Goal: Task Accomplishment & Management: Contribute content

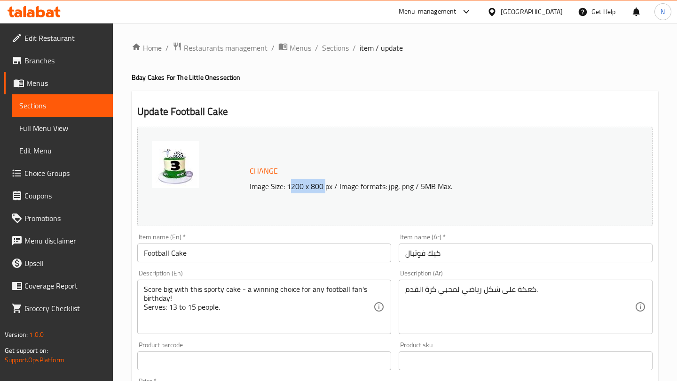
drag, startPoint x: 290, startPoint y: 187, endPoint x: 326, endPoint y: 185, distance: 36.2
click at [326, 185] on p "Image Size: 1200 x 800 px / Image formats: jpg, png / 5MB Max." at bounding box center [428, 186] width 364 height 11
click at [173, 169] on img at bounding box center [175, 164] width 47 height 47
click at [187, 174] on img at bounding box center [175, 164] width 47 height 47
click at [352, 184] on p "Image Size: 1200 x 800 px / Image formats: jpg, png / 5MB Max." at bounding box center [428, 186] width 364 height 11
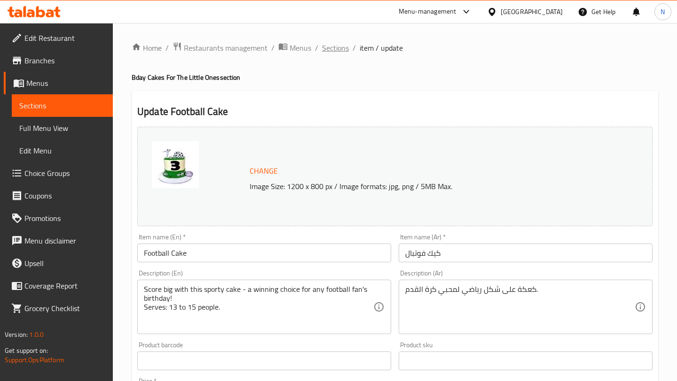
click at [335, 50] on span "Sections" at bounding box center [335, 47] width 27 height 11
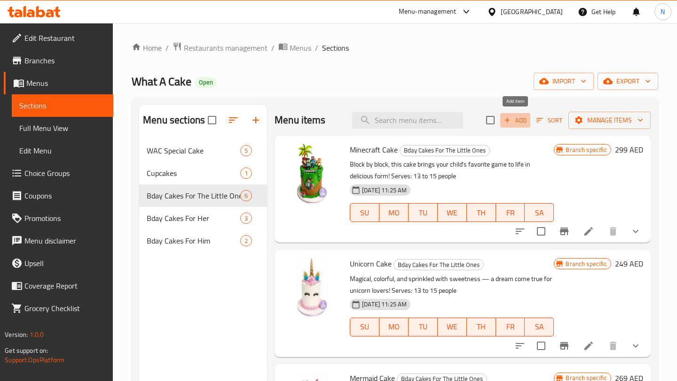
click at [517, 122] on span "Add" at bounding box center [514, 120] width 25 height 11
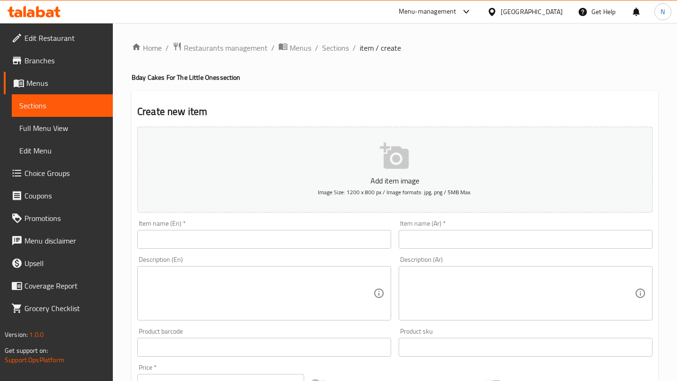
click at [325, 236] on input "text" at bounding box center [264, 239] width 254 height 19
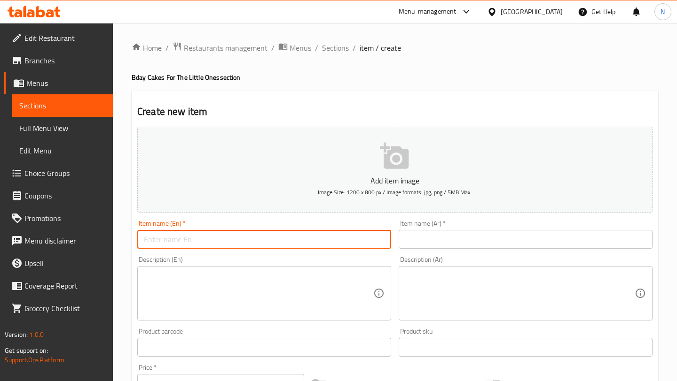
type input "Football Cake"
click at [446, 236] on input "text" at bounding box center [525, 239] width 254 height 19
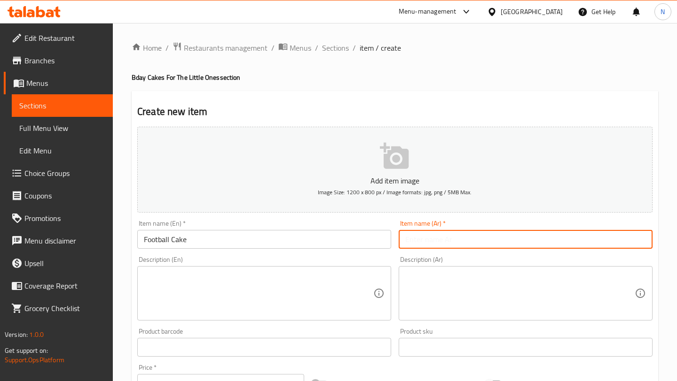
type input "كيك فوتبال"
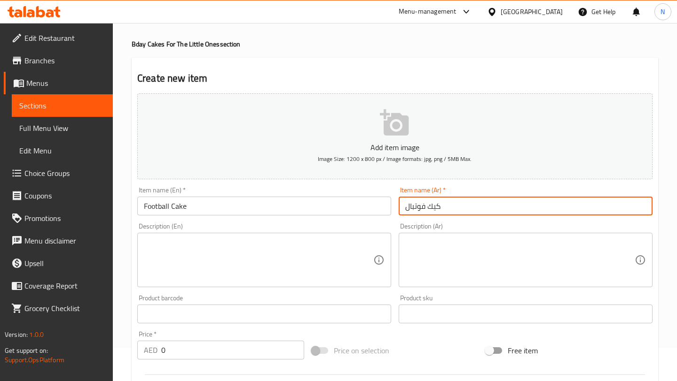
scroll to position [50, 0]
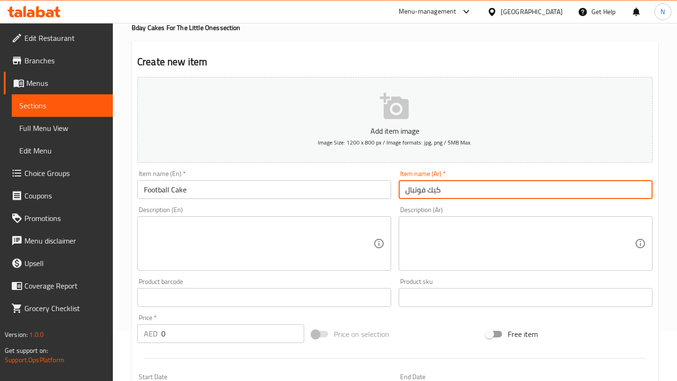
click at [325, 236] on textarea at bounding box center [258, 244] width 229 height 45
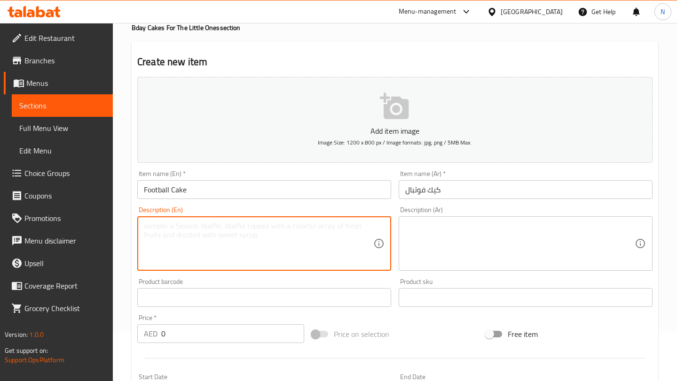
paste textarea "Score big with this sporty cake — a winning choice for any football fan’s birth…"
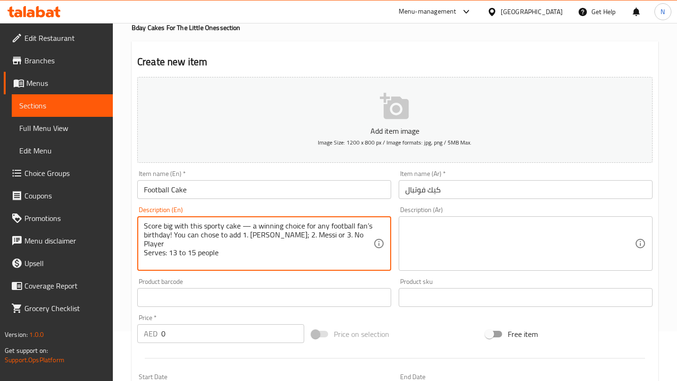
scroll to position [60, 0]
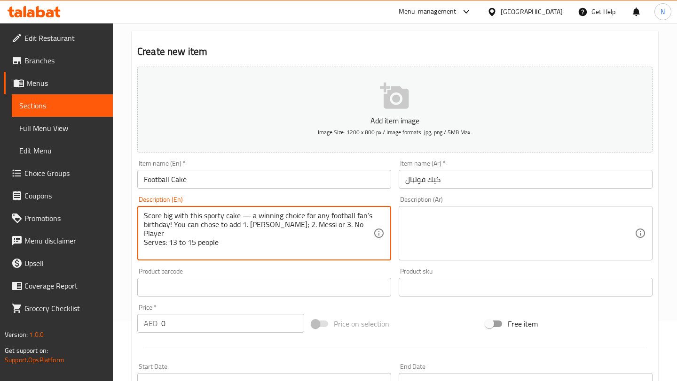
type textarea "Score big with this sporty cake — a winning choice for any football fan’s birth…"
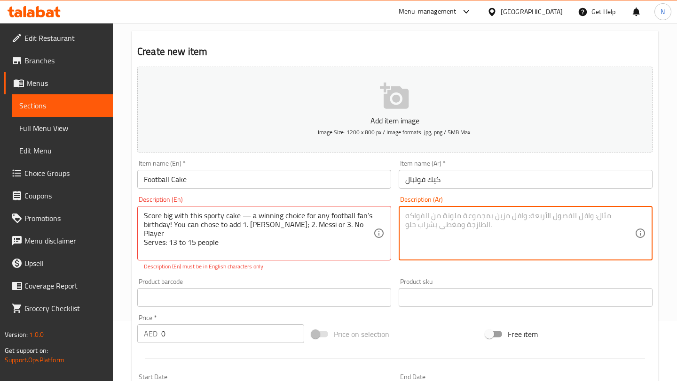
click at [450, 218] on textarea at bounding box center [519, 233] width 229 height 45
paste textarea "كعكة على شكل رياضي لمحبي كرة القدم."
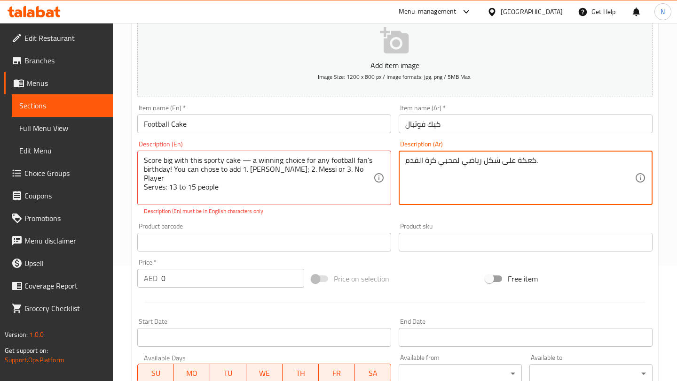
scroll to position [124, 0]
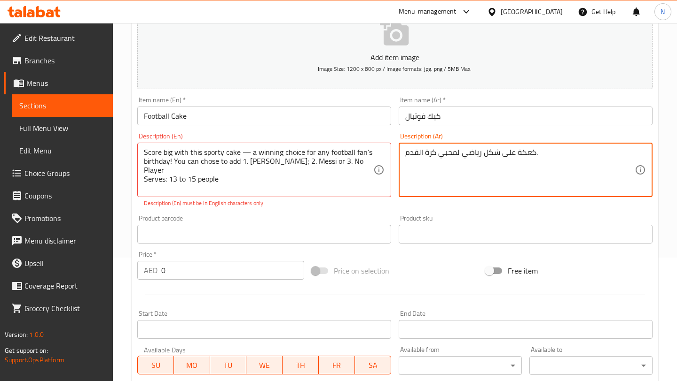
type textarea "كعكة على شكل رياضي لمحبي كرة القدم."
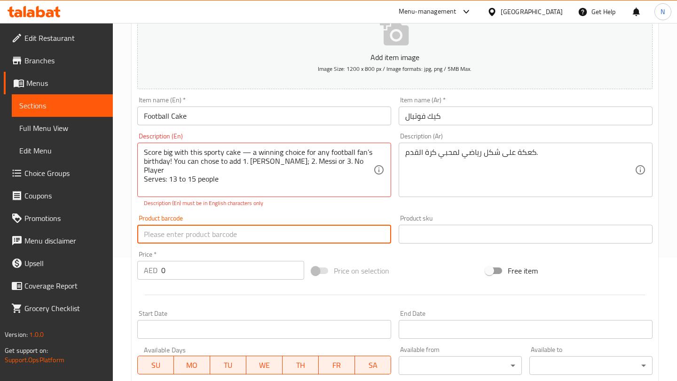
click at [302, 228] on input "text" at bounding box center [264, 234] width 254 height 19
click at [260, 266] on input "0" at bounding box center [232, 270] width 143 height 19
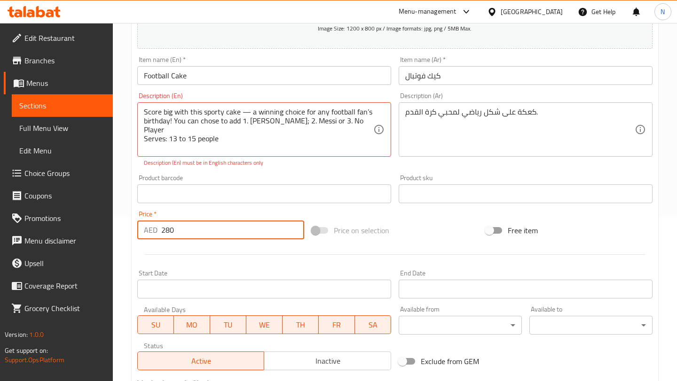
scroll to position [167, 0]
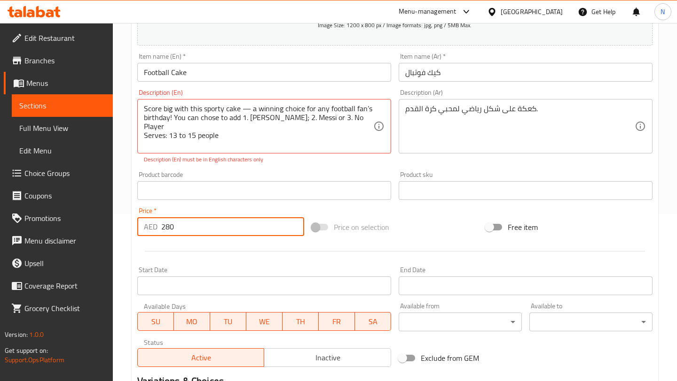
type input "280"
click at [264, 292] on input "Start Date" at bounding box center [264, 286] width 254 height 19
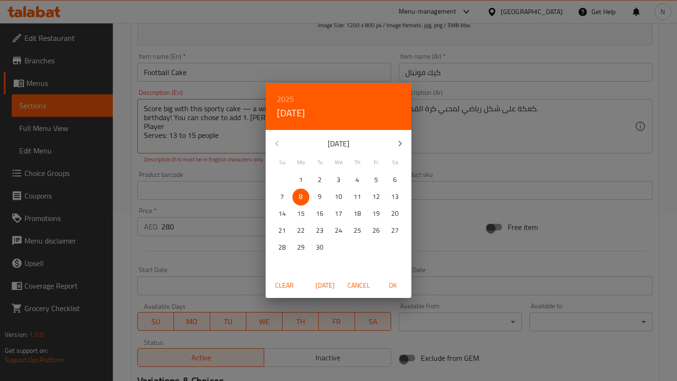
click at [228, 249] on div "2025 Mon, Sep 8 September 2025 Su Mo Tu We Th Fr Sa 31 1 2 3 4 5 6 7 8 9 10 11 …" at bounding box center [338, 190] width 677 height 381
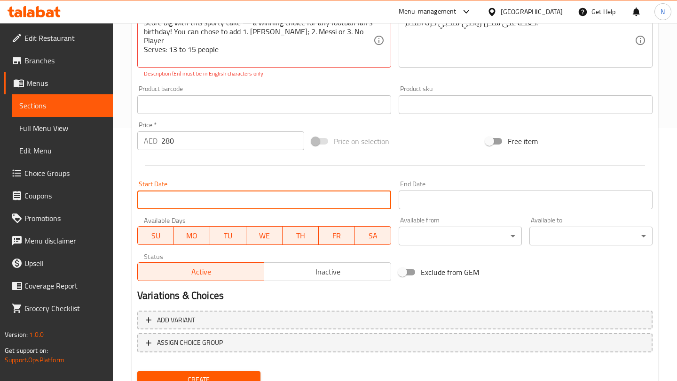
scroll to position [293, 0]
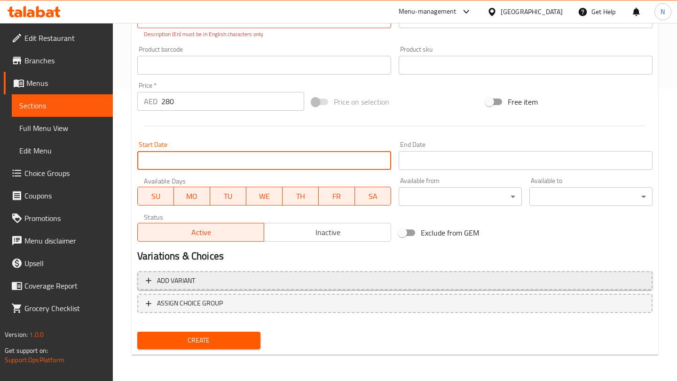
click at [168, 280] on span "Add variant" at bounding box center [176, 281] width 38 height 12
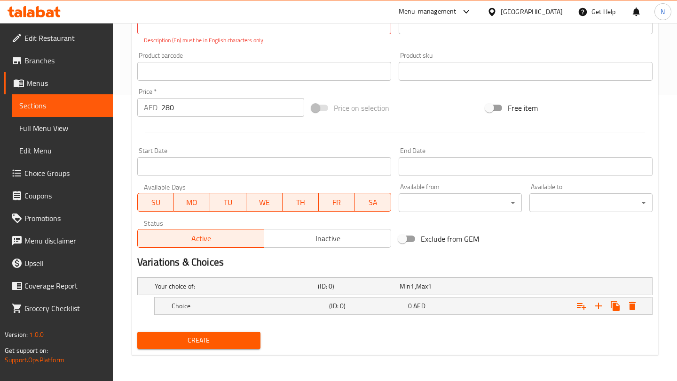
scroll to position [286, 0]
click at [187, 303] on h5 "Choice" at bounding box center [248, 306] width 154 height 9
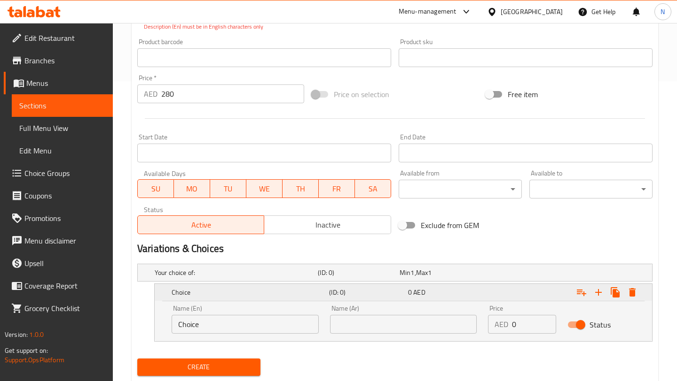
scroll to position [310, 0]
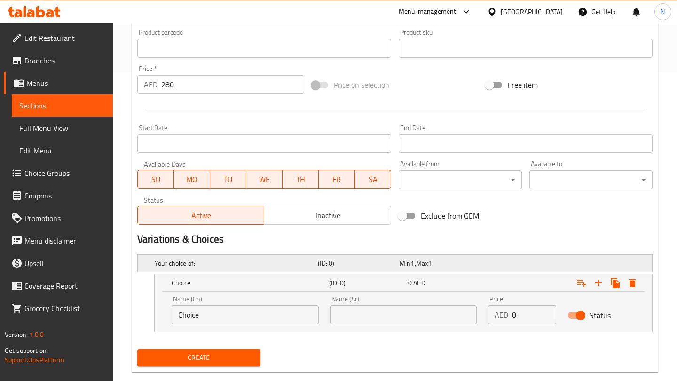
click at [195, 261] on h5 "Your choice of:" at bounding box center [234, 263] width 159 height 9
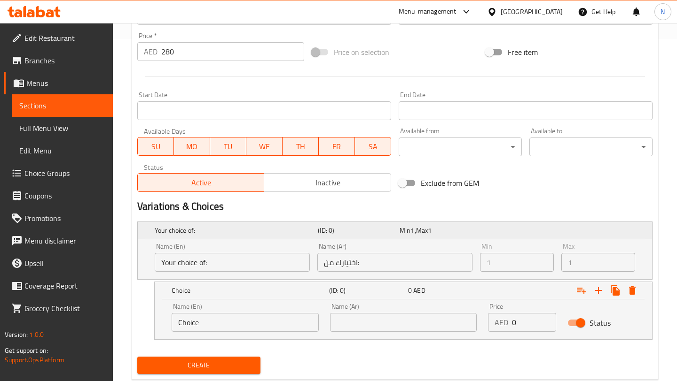
scroll to position [351, 0]
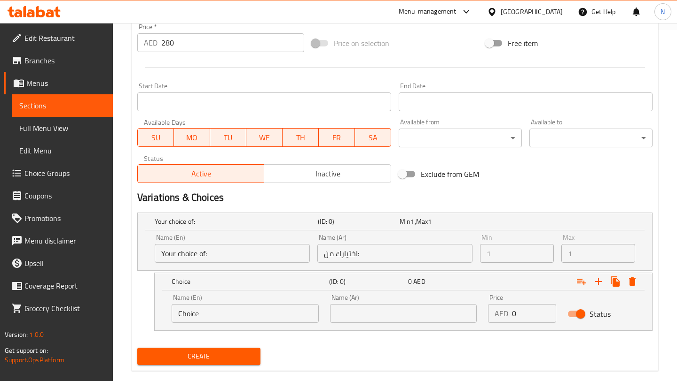
click at [235, 250] on input "Your choice of:" at bounding box center [232, 253] width 155 height 19
click at [259, 254] on input "Your choice of:" at bounding box center [232, 253] width 155 height 19
click at [337, 252] on input "اختيارك من:" at bounding box center [394, 253] width 155 height 19
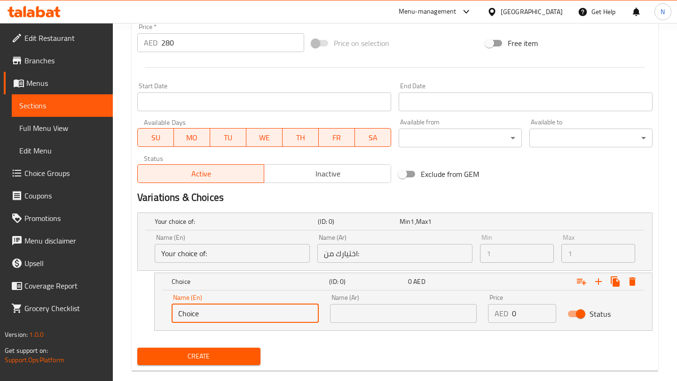
click at [279, 310] on input "Choice" at bounding box center [244, 313] width 147 height 19
click at [571, 211] on div "Your choice of: (ID: 0) Min 1 , Max 1" at bounding box center [398, 221] width 490 height 21
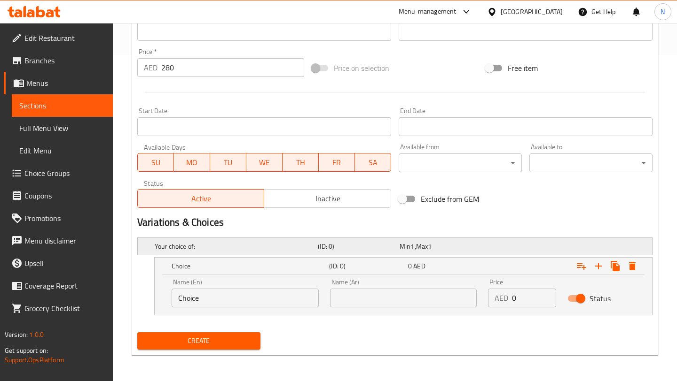
click at [561, 242] on div "Your choice of: (ID: 0) Min 1 , Max 1" at bounding box center [398, 246] width 490 height 21
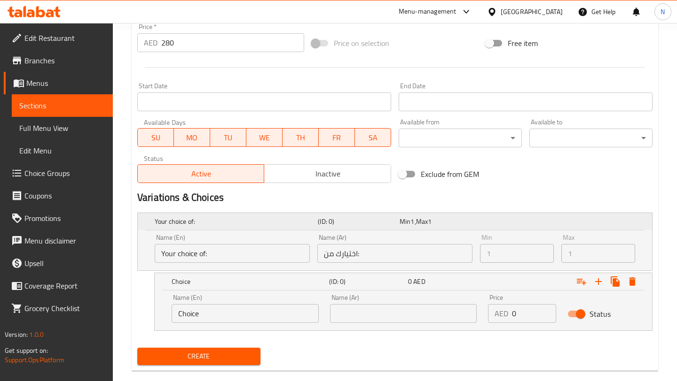
click at [552, 226] on div "Your choice of: (ID: 0) Min 1 , Max 1" at bounding box center [398, 221] width 490 height 21
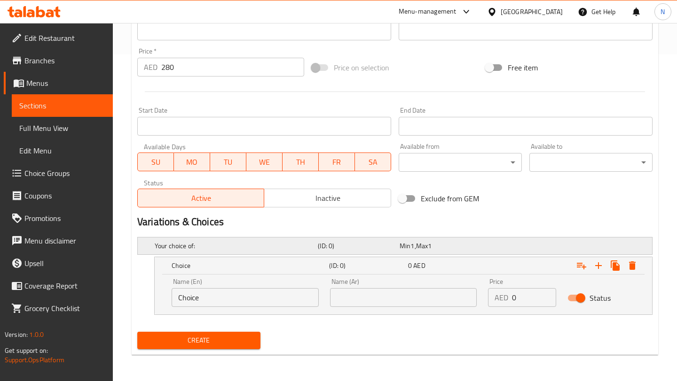
scroll to position [327, 0]
click at [538, 249] on div "Your choice of: (ID: 0) Min 1 , Max 1" at bounding box center [398, 246] width 490 height 21
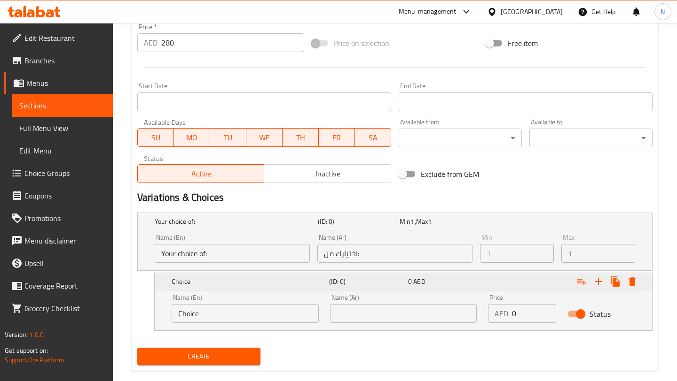
click at [539, 272] on div "Expand" at bounding box center [563, 282] width 157 height 21
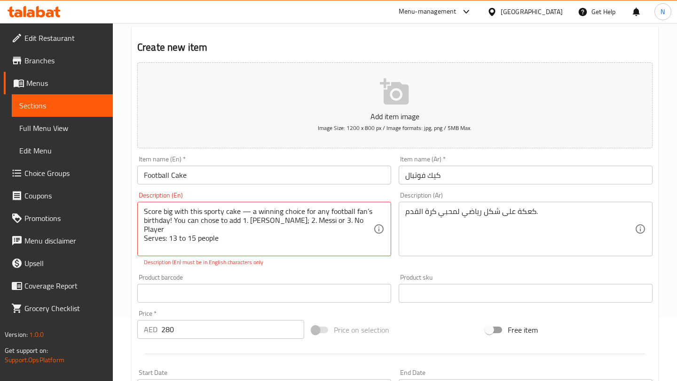
scroll to position [0, 0]
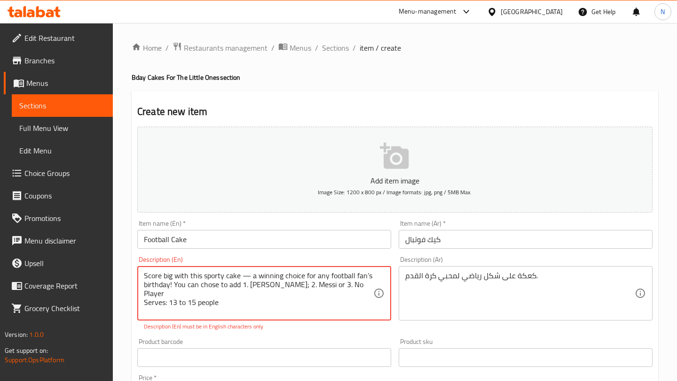
drag, startPoint x: 228, startPoint y: 302, endPoint x: 123, endPoint y: 275, distance: 108.9
click at [123, 275] on div "Home / Restaurants management / Menus / Sections / item / create Bday Cakes For…" at bounding box center [395, 365] width 564 height 685
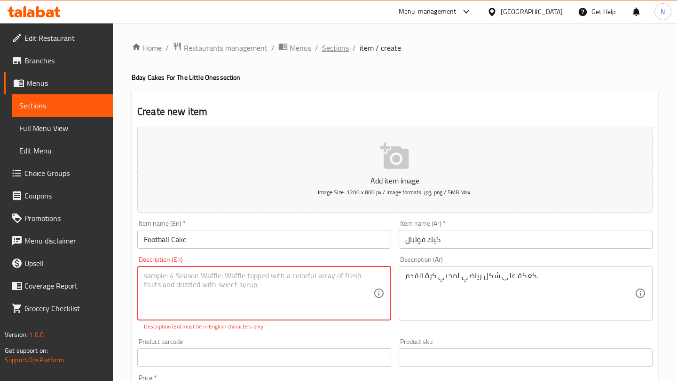
click at [341, 46] on span "Sections" at bounding box center [335, 47] width 27 height 11
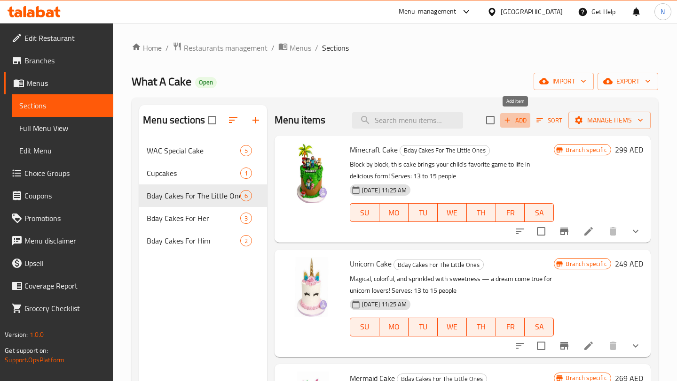
click at [517, 121] on span "Add" at bounding box center [514, 120] width 25 height 11
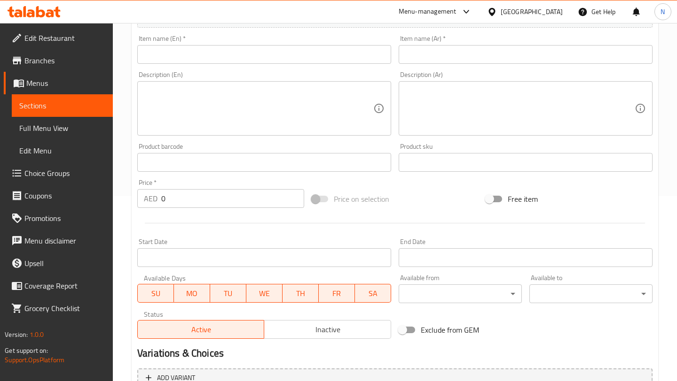
scroll to position [282, 0]
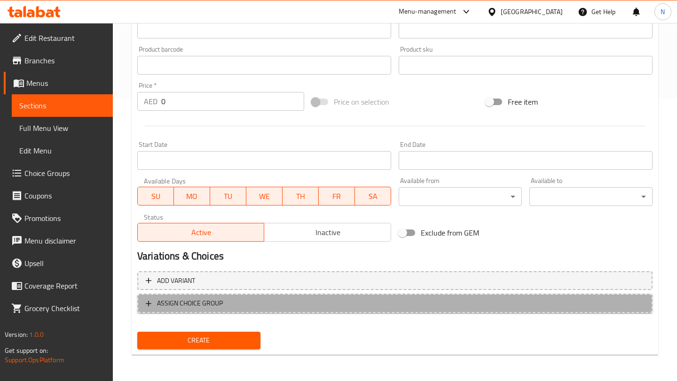
click at [148, 303] on icon "button" at bounding box center [149, 304] width 6 height 6
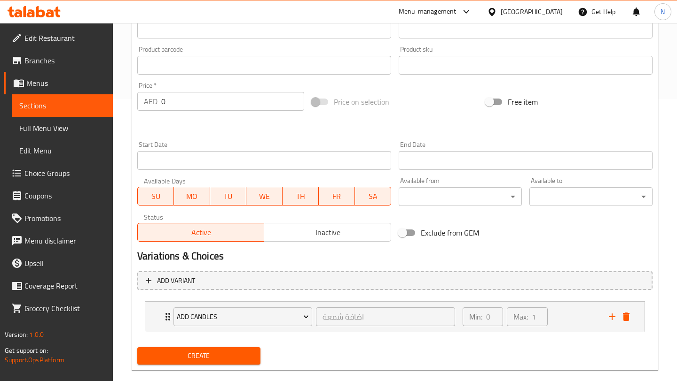
scroll to position [298, 0]
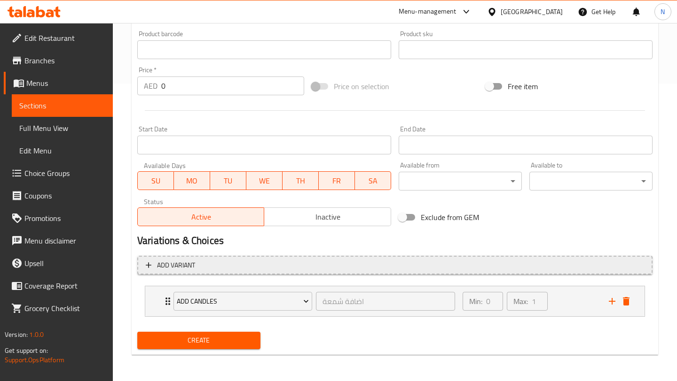
click at [140, 267] on button "Add variant" at bounding box center [394, 265] width 515 height 19
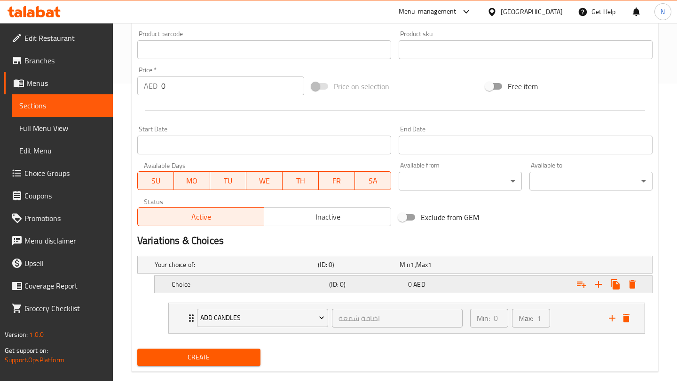
click at [211, 282] on h5 "Choice" at bounding box center [248, 284] width 154 height 9
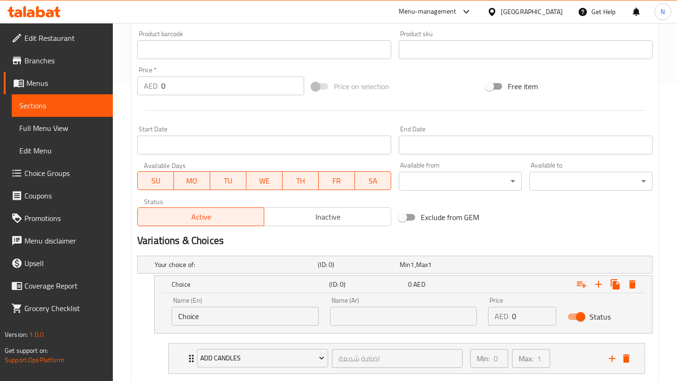
click at [216, 313] on input "Choice" at bounding box center [244, 316] width 147 height 19
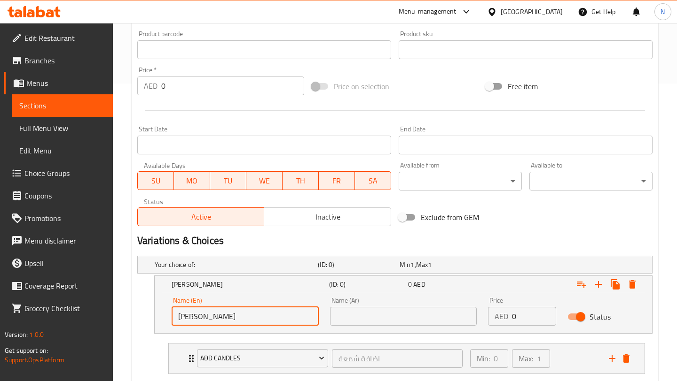
type input "Ronaldo"
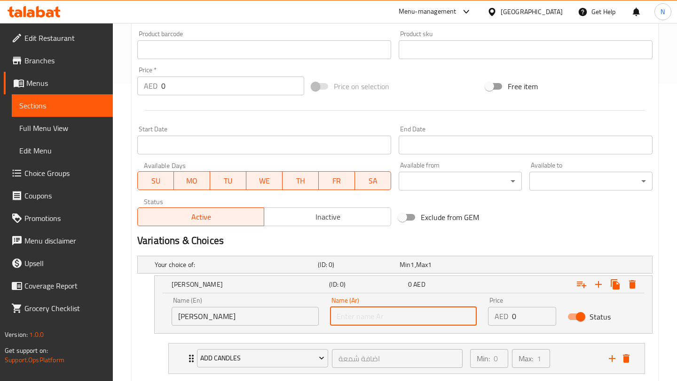
click at [362, 315] on input "text" at bounding box center [403, 316] width 147 height 19
type input "[PERSON_NAME]"
click at [179, 317] on input "Ronaldo" at bounding box center [244, 316] width 147 height 19
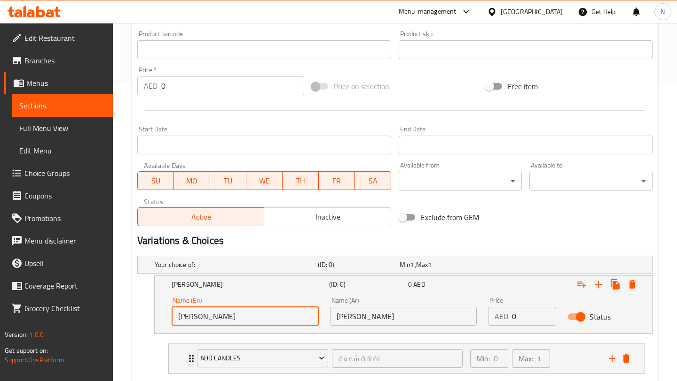
click at [282, 317] on input "[PERSON_NAME]" at bounding box center [244, 316] width 147 height 19
type input "[PERSON_NAME]"
click at [599, 281] on icon "Expand" at bounding box center [597, 284] width 11 height 11
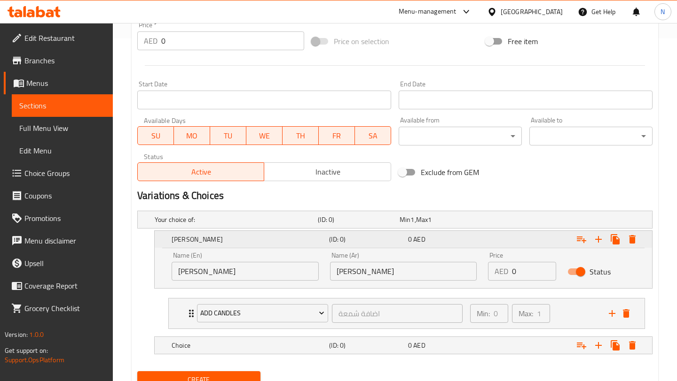
scroll to position [360, 0]
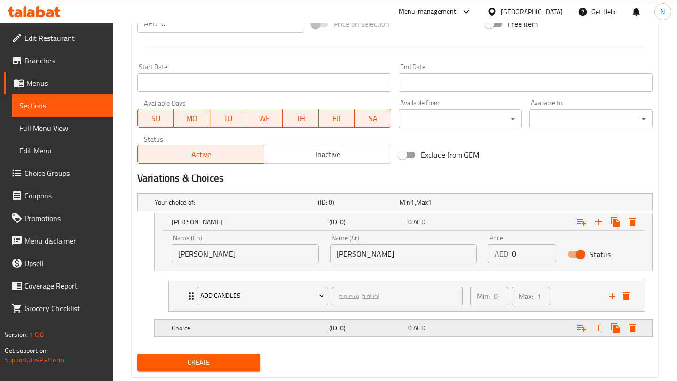
click at [303, 330] on h5 "Choice" at bounding box center [248, 328] width 154 height 9
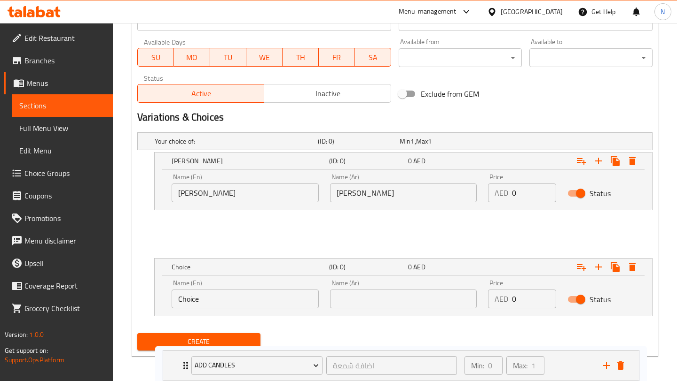
scroll to position [422, 0]
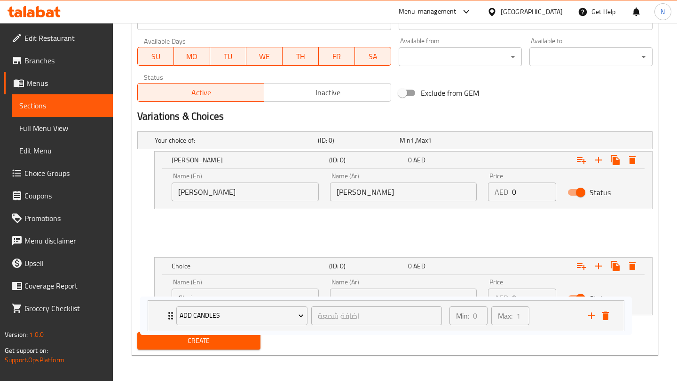
drag, startPoint x: 191, startPoint y: 296, endPoint x: 170, endPoint y: 319, distance: 30.9
click at [170, 319] on div "Your choice of: (ID: 0) Min 1 , Max 1 Name (En) Your choice of: Name (En) Name …" at bounding box center [394, 228] width 522 height 201
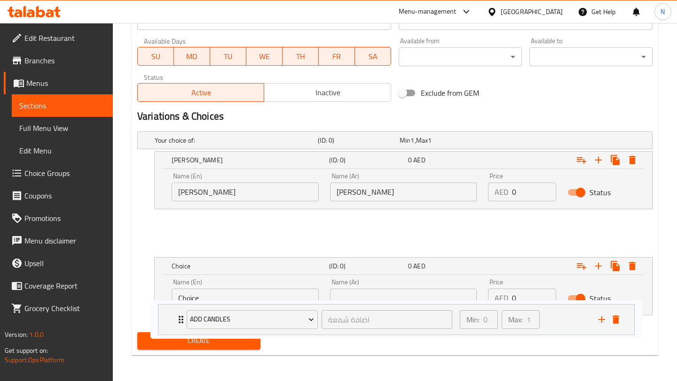
drag, startPoint x: 190, startPoint y: 233, endPoint x: 178, endPoint y: 319, distance: 86.8
click at [178, 320] on div "Your choice of: (ID: 0) Min 1 , Max 1 Name (En) Your choice of: Name (En) Name …" at bounding box center [394, 228] width 522 height 201
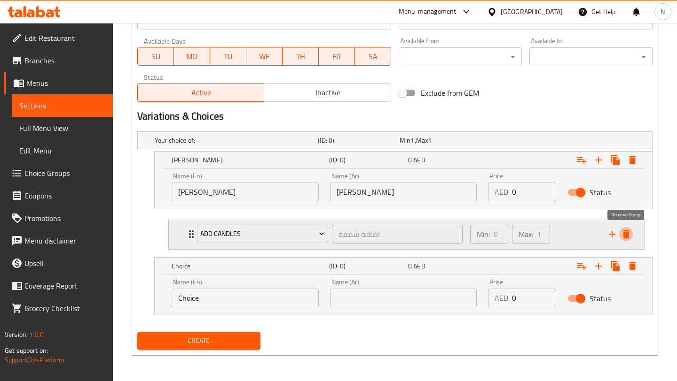
click at [626, 235] on icon "delete" at bounding box center [625, 234] width 7 height 8
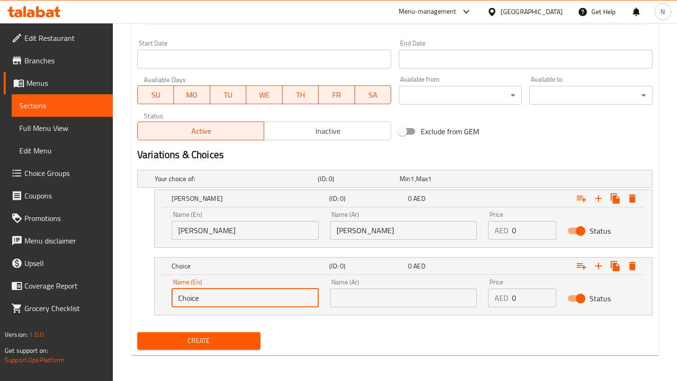
click at [219, 297] on input "Choice" at bounding box center [244, 298] width 147 height 19
click at [177, 297] on input "Messi" at bounding box center [244, 298] width 147 height 19
type input "[PERSON_NAME]"
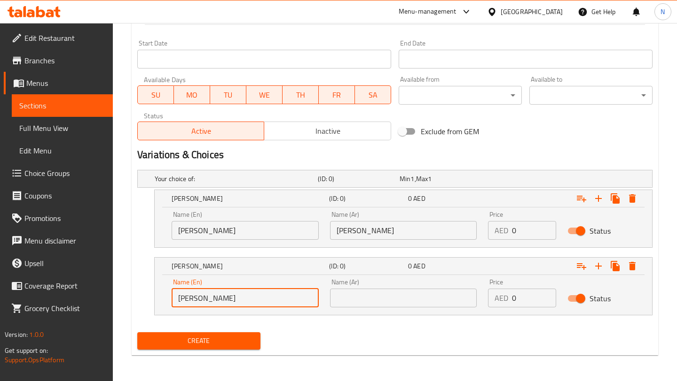
click at [368, 300] on input "text" at bounding box center [403, 298] width 147 height 19
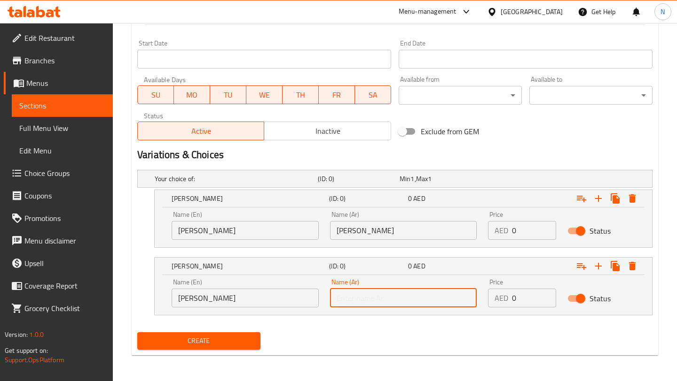
type input "[PERSON_NAME]"
click at [600, 266] on icon "Expand" at bounding box center [597, 266] width 11 height 11
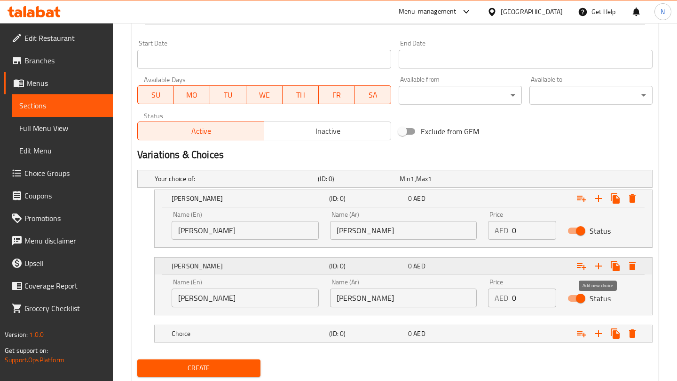
scroll to position [411, 0]
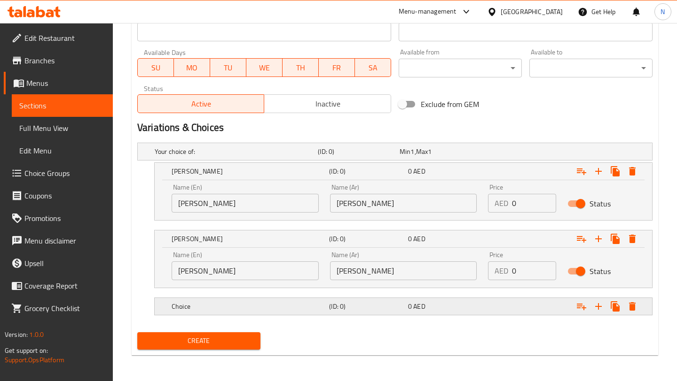
click at [206, 305] on h5 "Choice" at bounding box center [248, 306] width 154 height 9
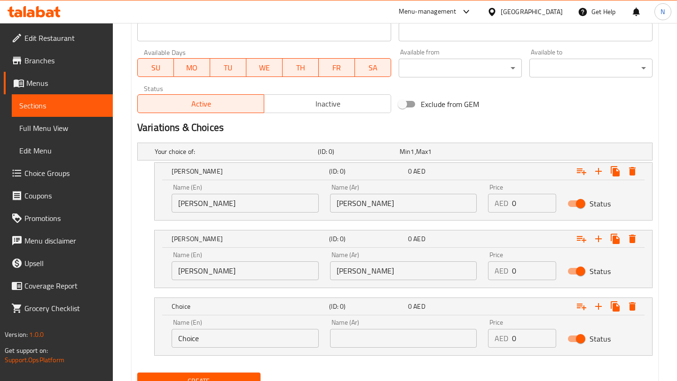
click at [207, 342] on input "Choice" at bounding box center [244, 338] width 147 height 19
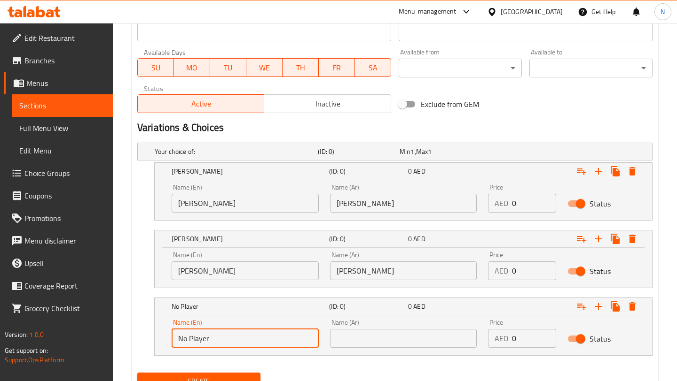
type input "No Player"
click at [361, 335] on input "text" at bounding box center [403, 338] width 147 height 19
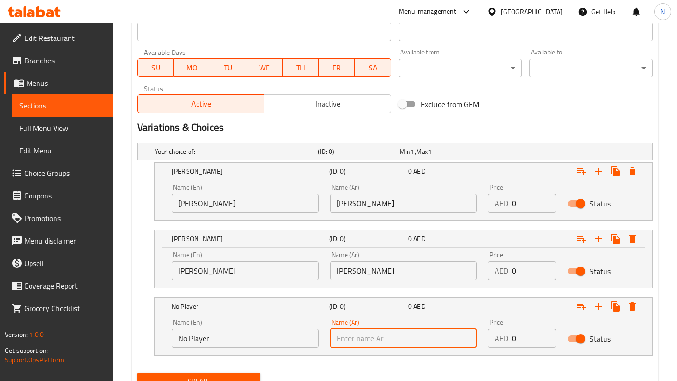
click at [248, 335] on input "No Player" at bounding box center [244, 338] width 147 height 19
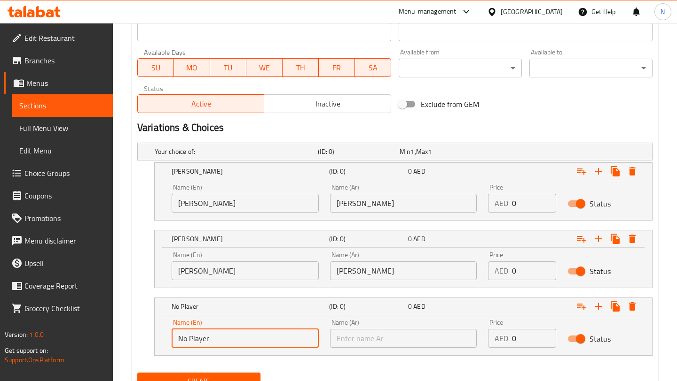
click at [248, 335] on input "No Player" at bounding box center [244, 338] width 147 height 19
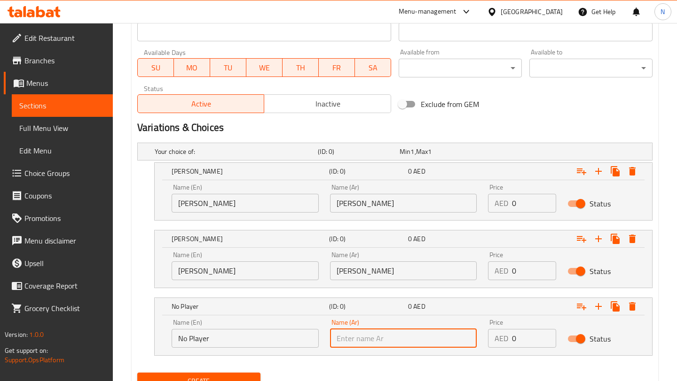
click at [367, 339] on input "text" at bounding box center [403, 338] width 147 height 19
paste input "لا لاعب"
type input "لا لاعب"
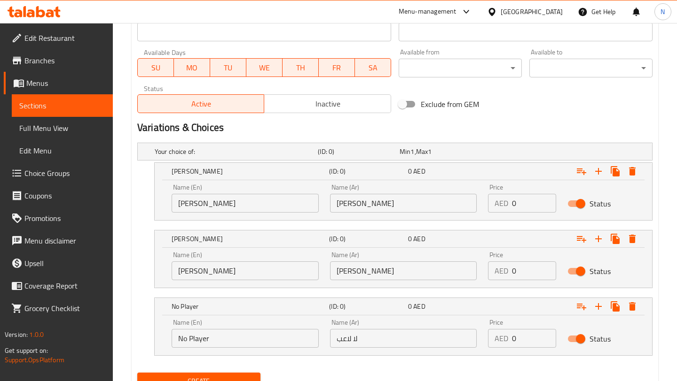
click at [345, 356] on div "Your choice of: (ID: 0) Min 1 , Max 1 Name (En) Your choice of: Name (En) Name …" at bounding box center [394, 254] width 522 height 230
click at [472, 152] on div "Min 1 , Max 1" at bounding box center [438, 151] width 78 height 9
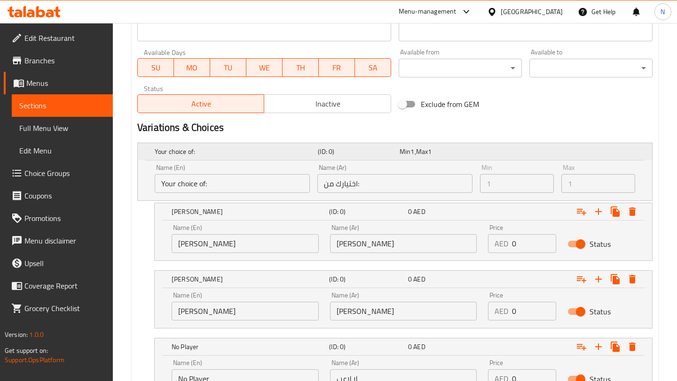
click at [472, 152] on div "Min 1 , Max 1" at bounding box center [438, 151] width 78 height 9
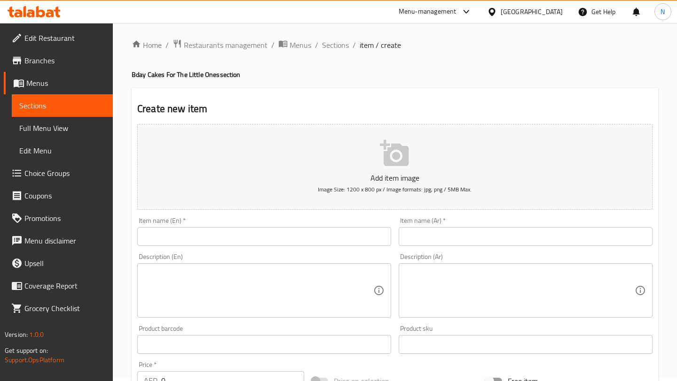
scroll to position [0, 0]
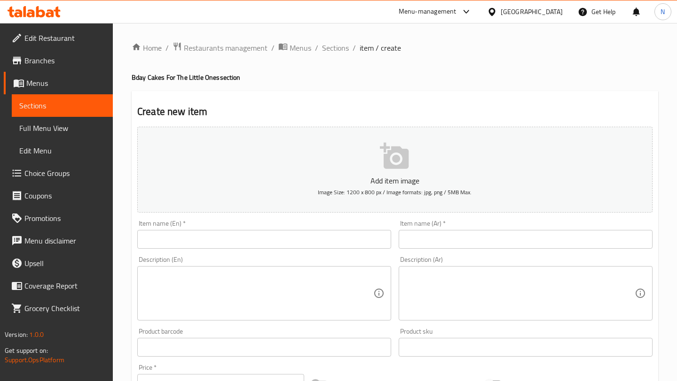
click at [205, 234] on input "text" at bounding box center [264, 239] width 254 height 19
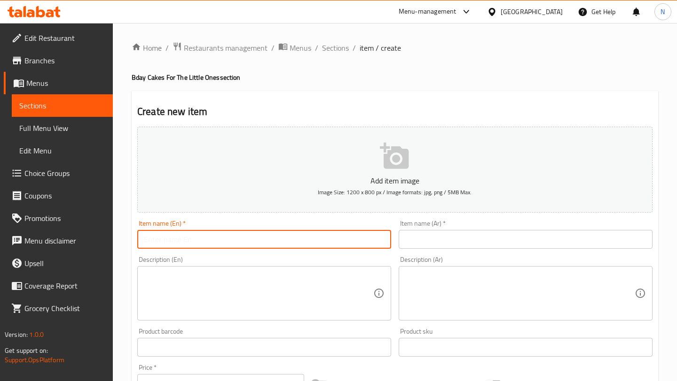
type input "Football Cake"
click at [435, 237] on input "text" at bounding box center [525, 239] width 254 height 19
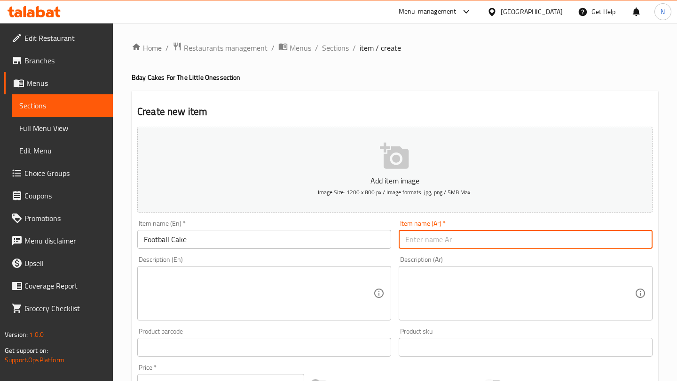
type input "كيك فوتبال"
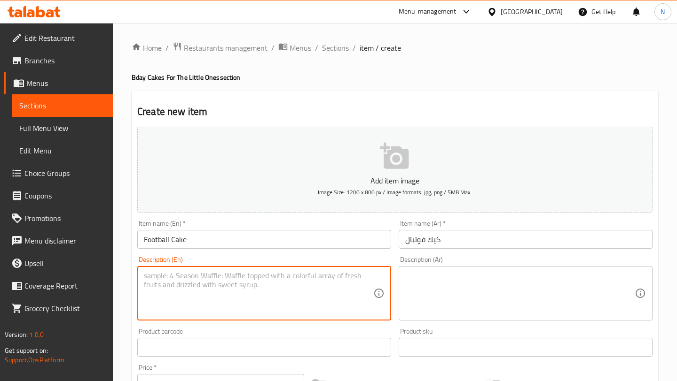
click at [313, 281] on textarea at bounding box center [258, 294] width 229 height 45
click at [372, 276] on textarea "Score big with this sporty cake - a winning choice for any football" at bounding box center [258, 294] width 229 height 45
click at [253, 285] on textarea "Score big with this sporty cake - a winning choice for any football fan's birth…" at bounding box center [258, 294] width 229 height 45
click at [277, 285] on textarea "Score big with this sporty cake - a winning choice for any football fan's birth…" at bounding box center [258, 294] width 229 height 45
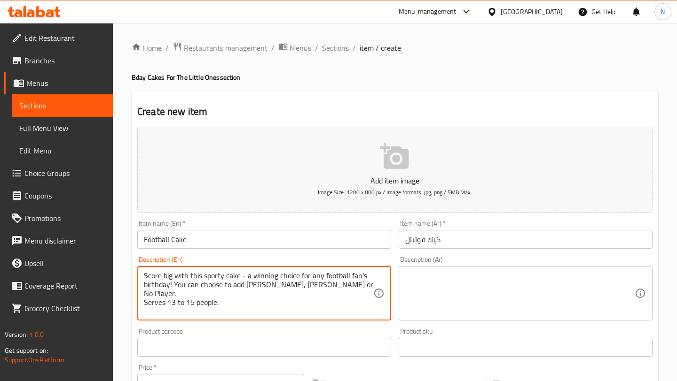
type textarea "Score big with this sporty cake - a winning choice for any football fan's birth…"
click at [436, 286] on textarea at bounding box center [519, 294] width 229 height 45
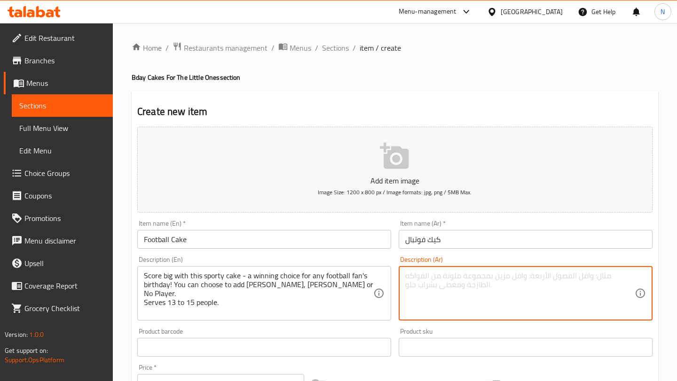
paste textarea "كعكة على شكل رياضي لمحبي كرة القدم."
type textarea "كعكة على شكل رياضي لمحبي كرة القدم."
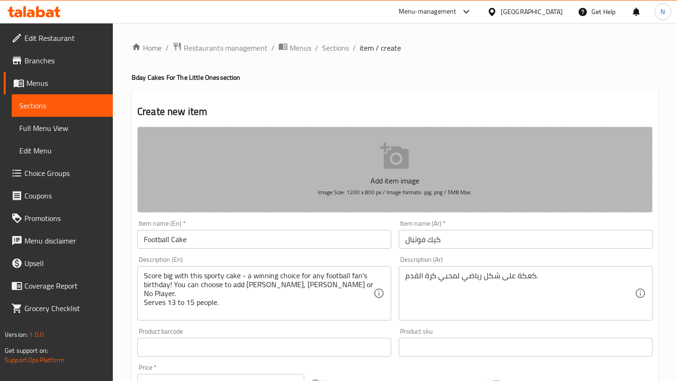
click at [419, 175] on p "Add item image" at bounding box center [395, 180] width 486 height 11
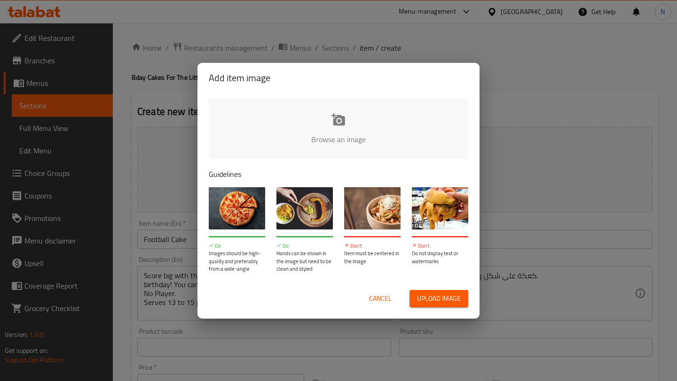
click at [349, 126] on input "file" at bounding box center [656, 143] width 895 height 88
type input "C:\fakepath\Screenshot [DATE] 3.21.46 PM.jpg"
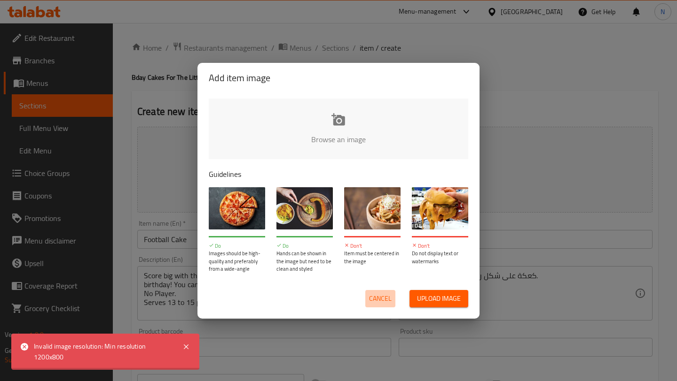
click at [383, 301] on span "Cancel" at bounding box center [380, 299] width 23 height 12
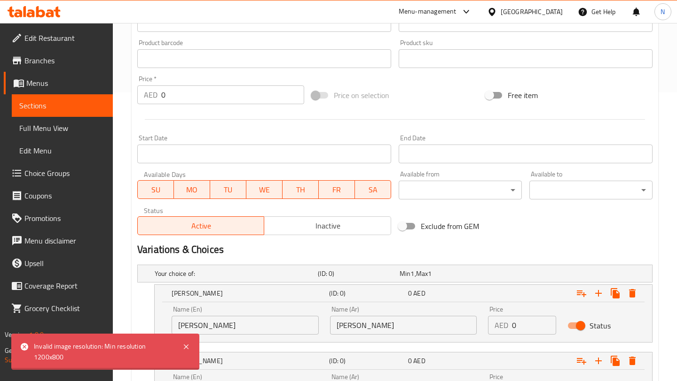
scroll to position [197, 0]
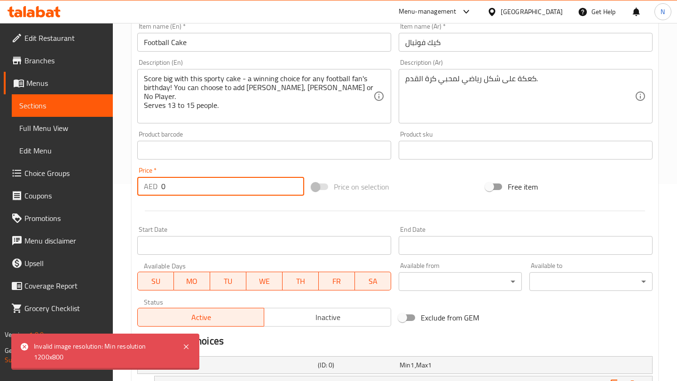
click at [241, 188] on input "0" at bounding box center [232, 186] width 143 height 19
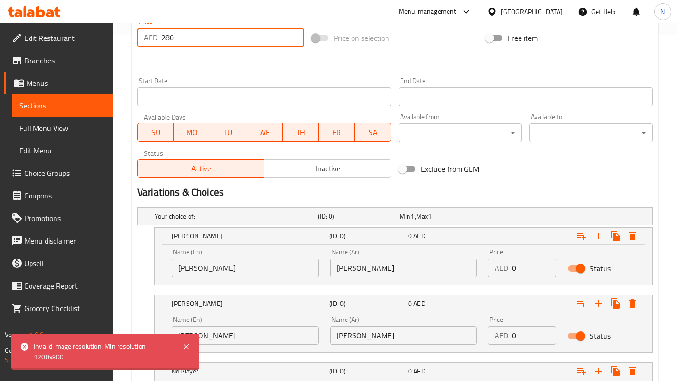
scroll to position [451, 0]
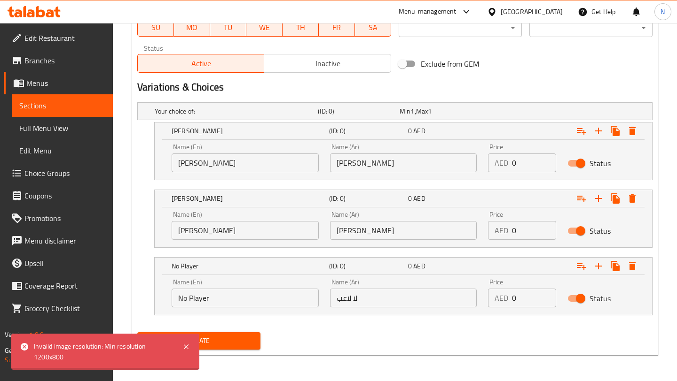
type input "280"
click at [327, 331] on div "Create" at bounding box center [394, 341] width 522 height 25
click at [185, 348] on icon at bounding box center [186, 347] width 5 height 5
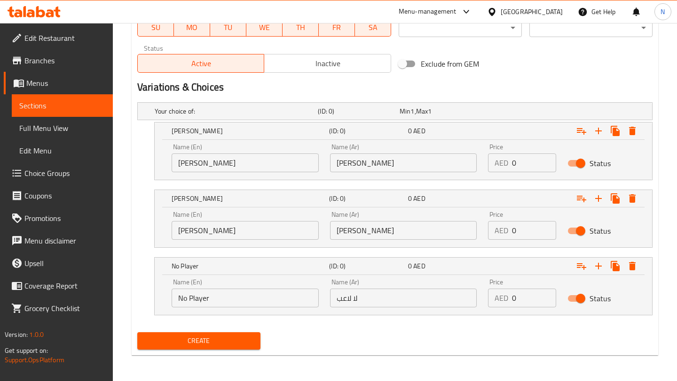
click at [226, 337] on span "Create" at bounding box center [199, 341] width 108 height 12
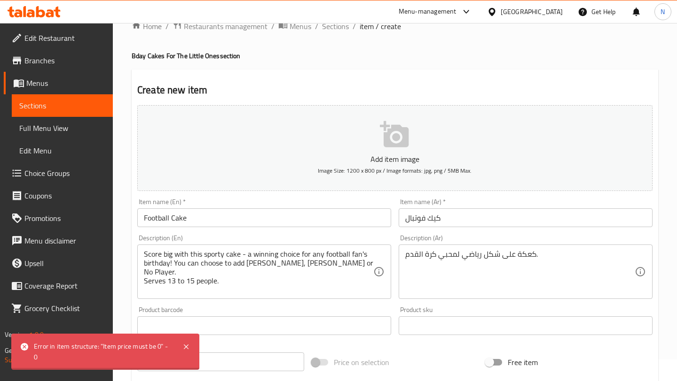
scroll to position [0, 0]
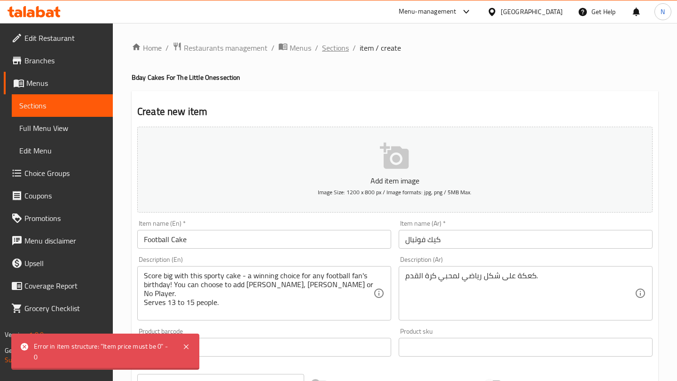
click at [334, 48] on span "Sections" at bounding box center [335, 47] width 27 height 11
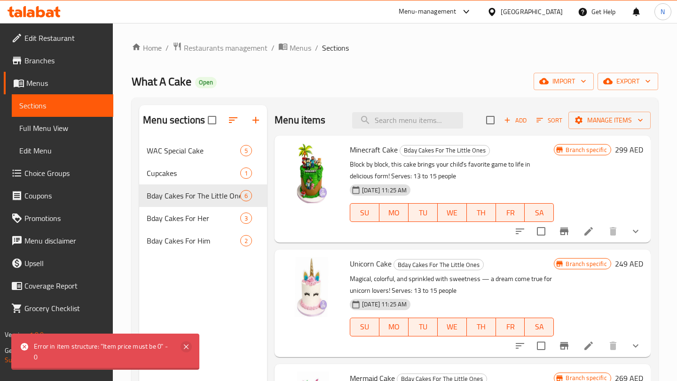
click at [186, 348] on icon at bounding box center [185, 347] width 11 height 11
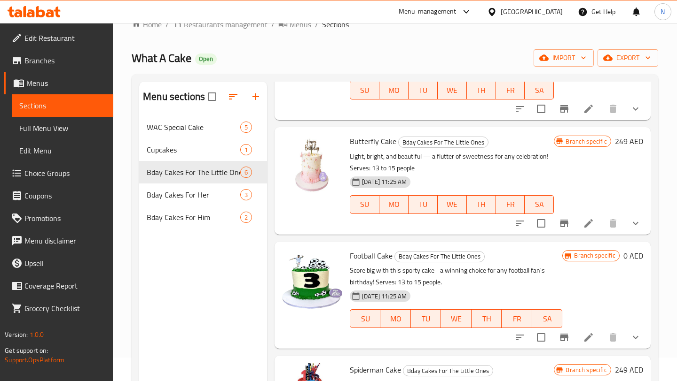
scroll to position [25, 0]
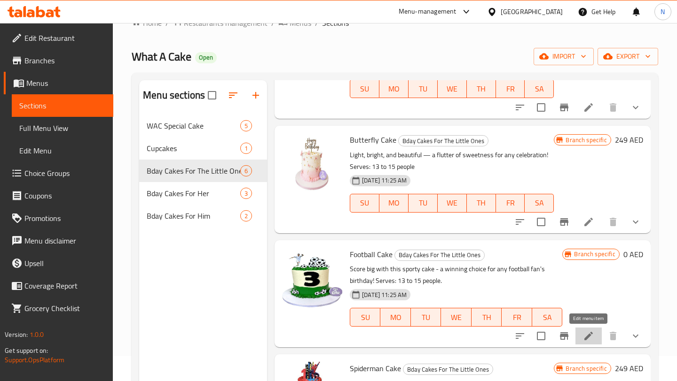
click at [586, 335] on icon at bounding box center [588, 336] width 11 height 11
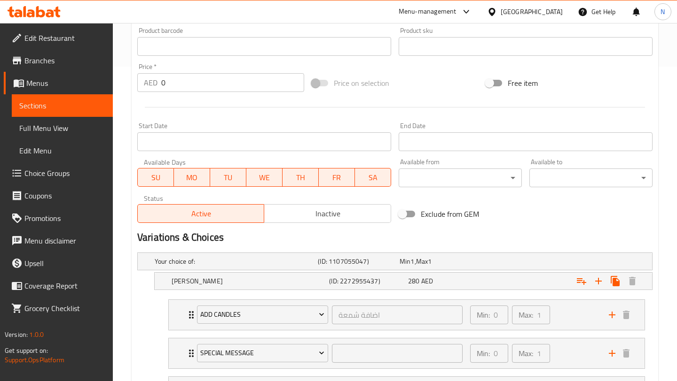
scroll to position [432, 0]
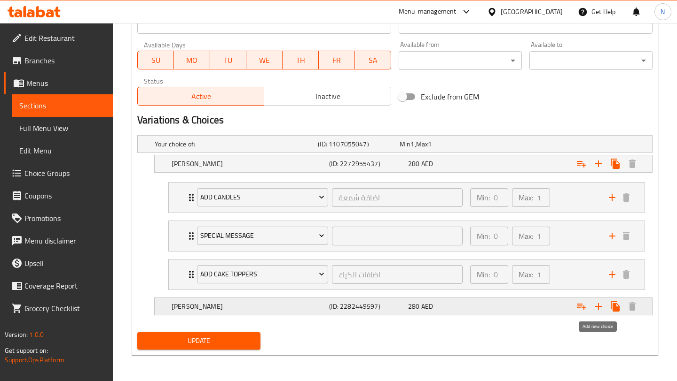
click at [600, 303] on icon "Expand" at bounding box center [597, 306] width 11 height 11
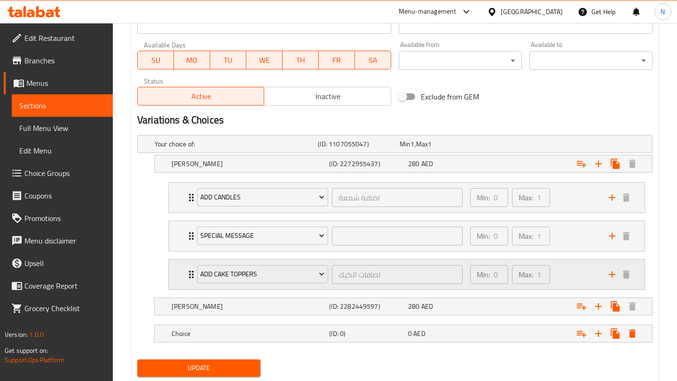
scroll to position [459, 0]
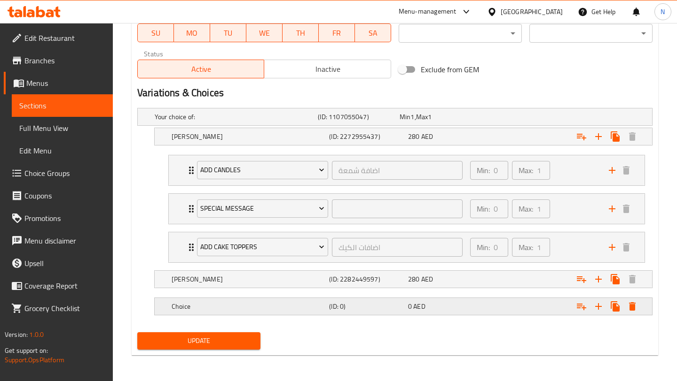
click at [185, 299] on div "Choice (ID: 0) 0 AED" at bounding box center [406, 306] width 473 height 21
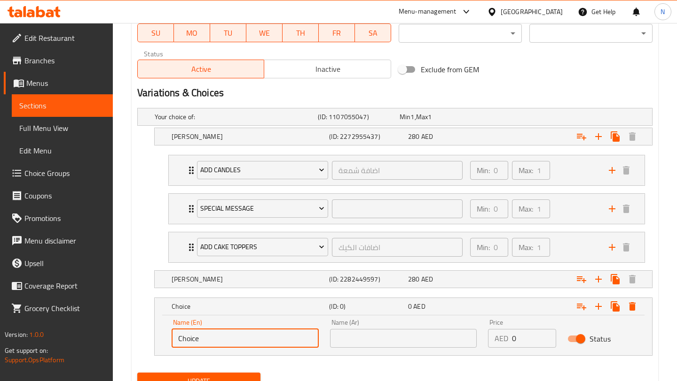
click at [189, 337] on input "Choice" at bounding box center [244, 338] width 147 height 19
type input "No Player"
click at [357, 342] on input "text" at bounding box center [403, 338] width 147 height 19
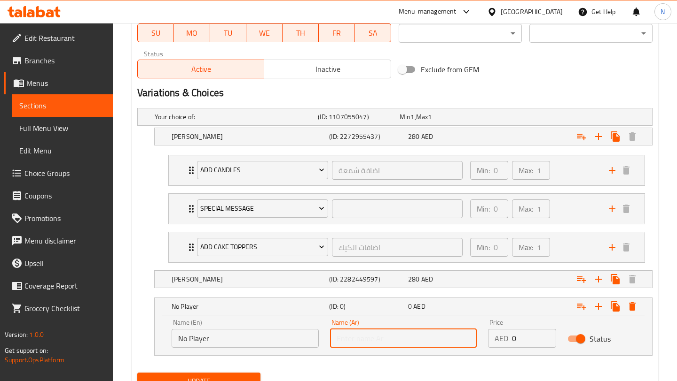
type input "لا لاعب"
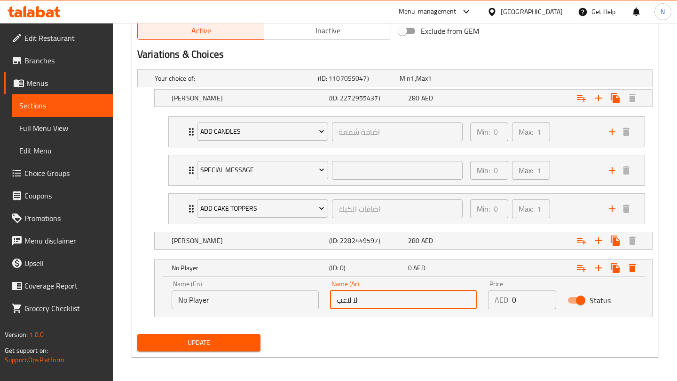
scroll to position [500, 0]
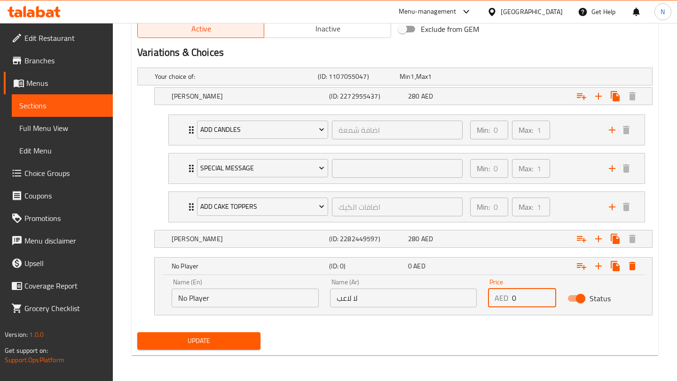
click at [514, 301] on input "0" at bounding box center [534, 298] width 44 height 19
type input "280"
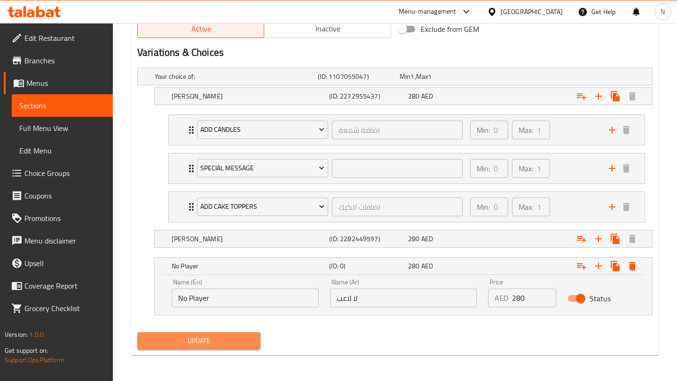
click at [240, 340] on span "Update" at bounding box center [199, 341] width 108 height 12
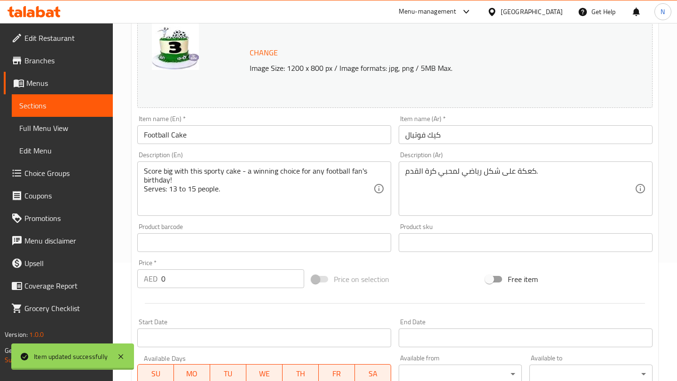
scroll to position [0, 0]
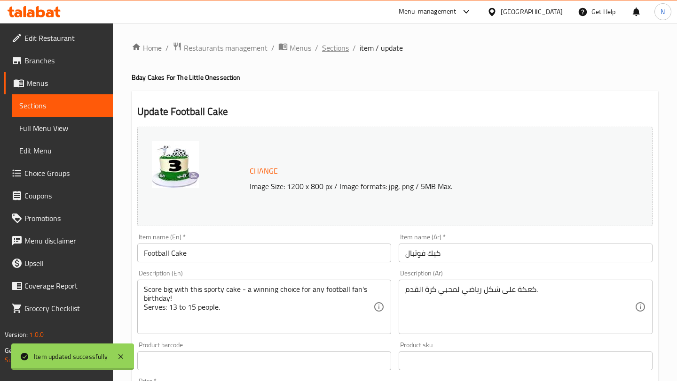
click at [328, 50] on span "Sections" at bounding box center [335, 47] width 27 height 11
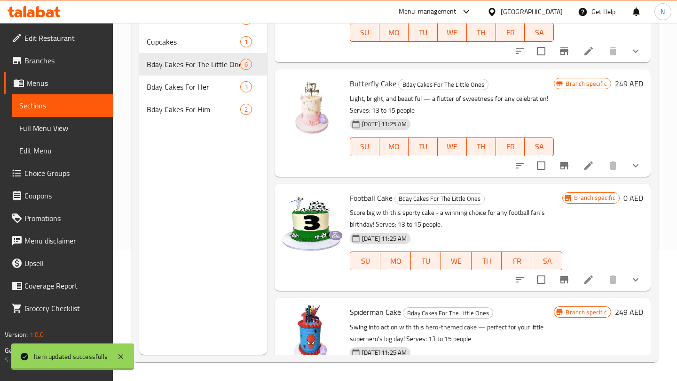
scroll to position [265, 0]
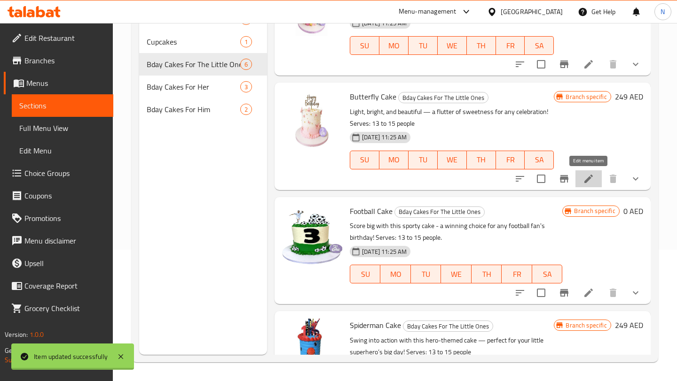
click at [590, 178] on icon at bounding box center [588, 179] width 8 height 8
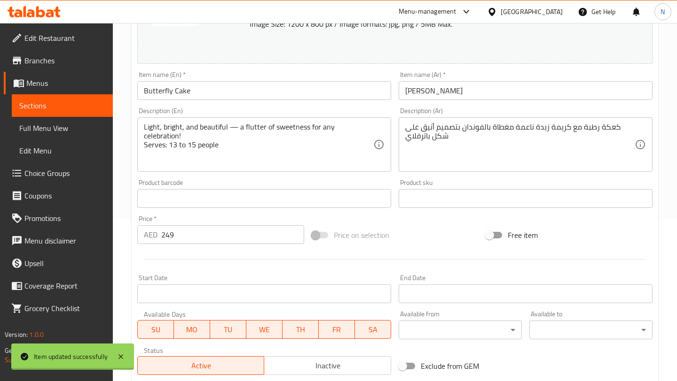
scroll to position [54, 0]
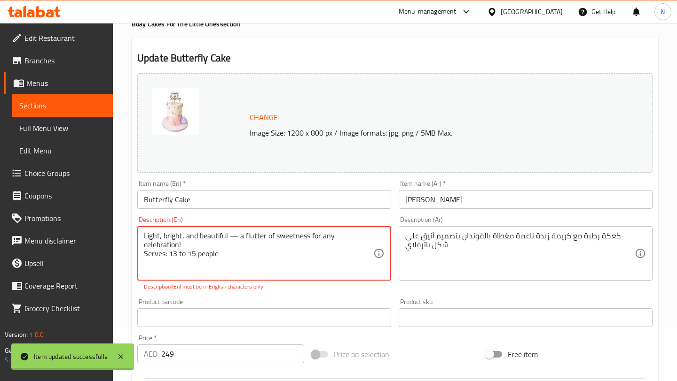
click at [221, 242] on textarea "Light, bright, and beautiful — a flutter of sweetness for any celebration! Serv…" at bounding box center [258, 254] width 229 height 45
click at [231, 244] on textarea "Light, bright, and beautiful — a flutter of sweetness for any celebration! Serv…" at bounding box center [258, 254] width 229 height 45
drag, startPoint x: 236, startPoint y: 244, endPoint x: 124, endPoint y: 235, distance: 112.7
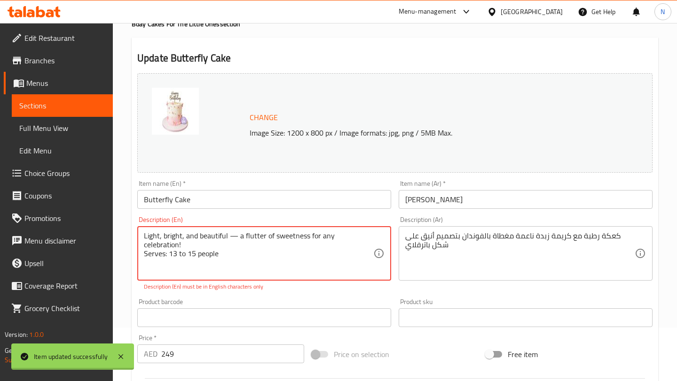
click at [124, 235] on div "Home / Restaurants management / Menus / Sections / item / update Bday Cakes For…" at bounding box center [395, 367] width 564 height 796
paste textarea "You can chose your butterflies in Pink or Purple."
drag, startPoint x: 276, startPoint y: 238, endPoint x: 177, endPoint y: 248, distance: 99.6
click at [177, 248] on textarea "Light, bright, and beautiful — a flutter of sweetness for any celebration! You …" at bounding box center [258, 254] width 229 height 45
click at [308, 243] on textarea "Light, bright, and beautiful — a flutter of sweetness for any celebration! You …" at bounding box center [258, 254] width 229 height 45
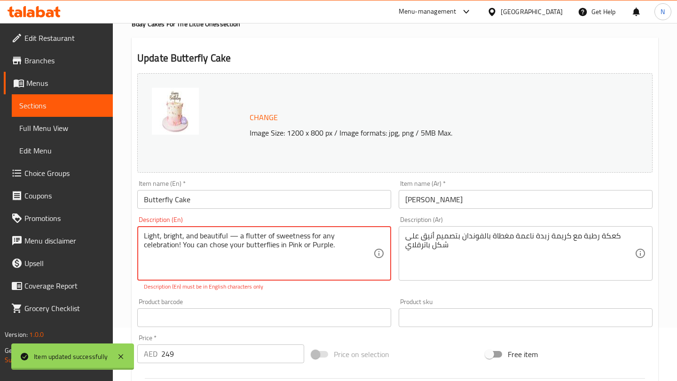
click at [231, 252] on textarea "Light, bright, and beautiful — a flutter of sweetness for any celebration! You …" at bounding box center [258, 254] width 229 height 45
click at [218, 247] on textarea "Light, bright, and beautiful — a flutter of sweetness for any celebration! You …" at bounding box center [258, 254] width 229 height 45
click at [174, 251] on textarea "Light, bright, and beautiful — a flutter of sweetness for any celebration! You …" at bounding box center [258, 254] width 229 height 45
click at [162, 269] on textarea "Light, bright, and beautiful — a flutter of sweetness for any celebration! You …" at bounding box center [258, 254] width 229 height 45
click at [155, 256] on textarea "Light, bright, and beautiful — a flutter of sweetness for any celebration! You …" at bounding box center [258, 254] width 229 height 45
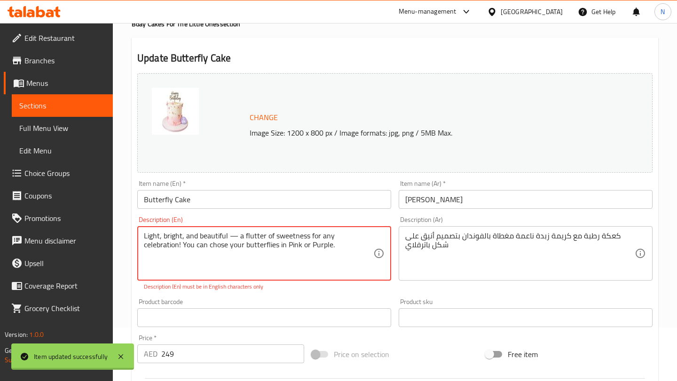
drag, startPoint x: 155, startPoint y: 256, endPoint x: 137, endPoint y: 232, distance: 29.6
click at [137, 232] on div "Light, bright, and beautiful — a flutter of sweetness for any celebration! You …" at bounding box center [264, 253] width 254 height 54
click at [154, 266] on textarea "Light, bright, and beautiful — a flutter of sweetness for any celebration! You …" at bounding box center [258, 254] width 229 height 45
click at [148, 256] on textarea "Light, bright, and beautiful — a flutter of sweetness for any celebration! You …" at bounding box center [258, 254] width 229 height 45
drag, startPoint x: 300, startPoint y: 249, endPoint x: 155, endPoint y: 223, distance: 147.1
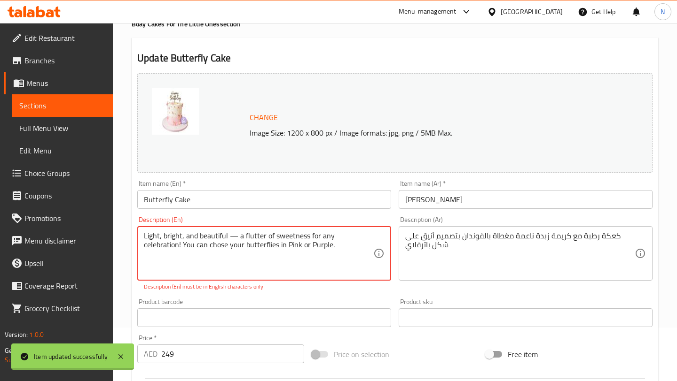
click at [154, 223] on div "Description (En) Light, bright, and beautiful — a flutter of sweetness for any …" at bounding box center [264, 254] width 254 height 75
click at [176, 240] on textarea "Light, bright, and beautiful — a flutter of sweetness for any celebration! You …" at bounding box center [258, 254] width 229 height 45
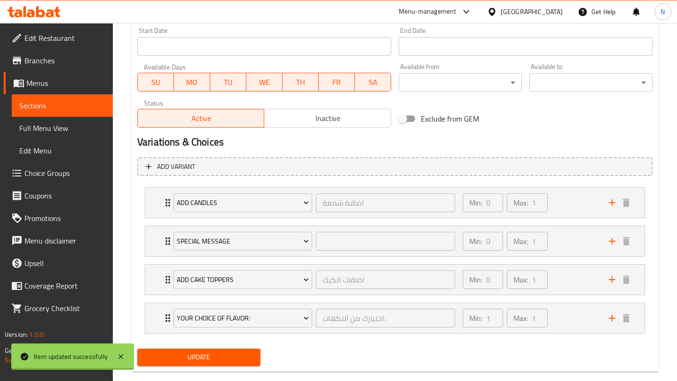
scroll to position [427, 0]
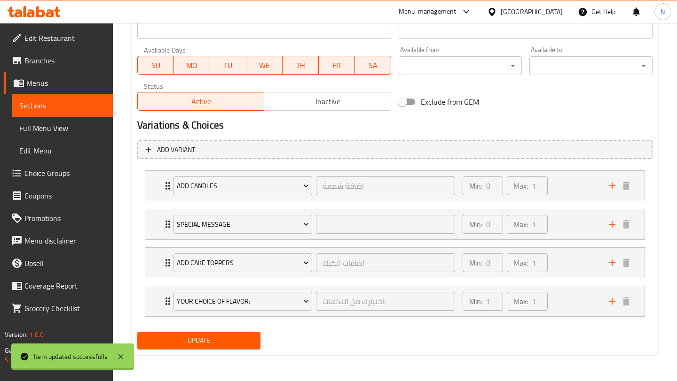
type textarea "Light, bright and beautiful, a flutter of sweetness for any celebration! You ca…"
click at [233, 342] on span "Update" at bounding box center [199, 341] width 108 height 12
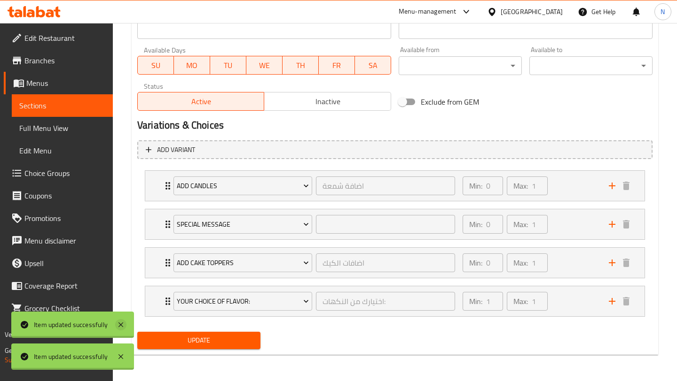
click at [118, 323] on icon at bounding box center [120, 325] width 5 height 5
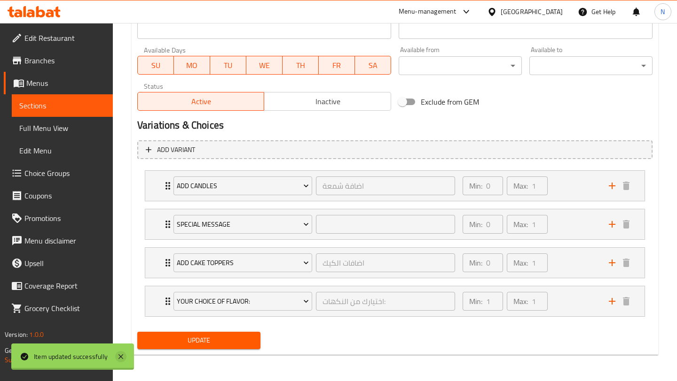
click at [119, 356] on icon at bounding box center [120, 356] width 11 height 11
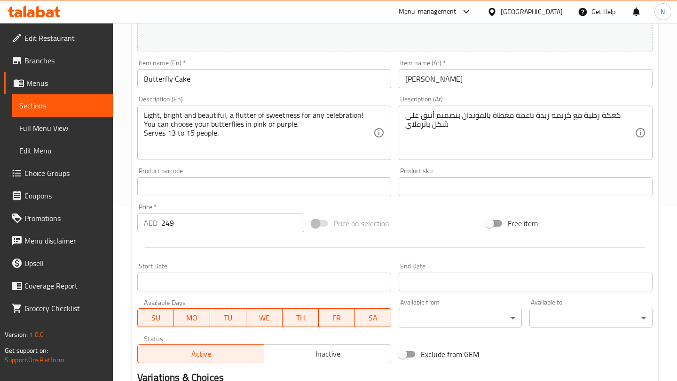
scroll to position [0, 0]
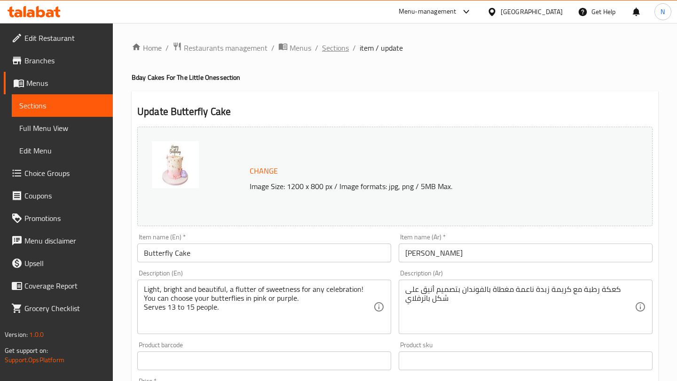
click at [342, 47] on span "Sections" at bounding box center [335, 47] width 27 height 11
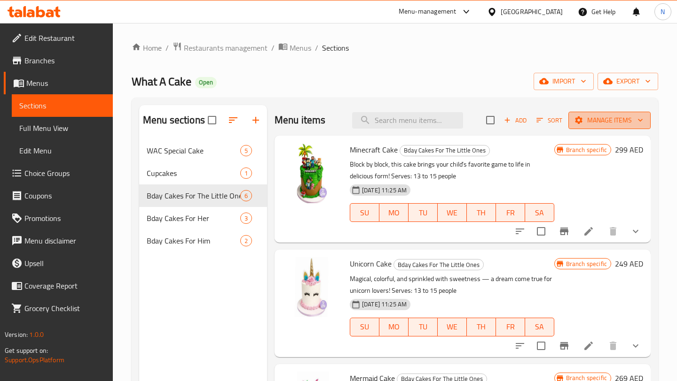
click at [606, 117] on span "Manage items" at bounding box center [609, 121] width 67 height 12
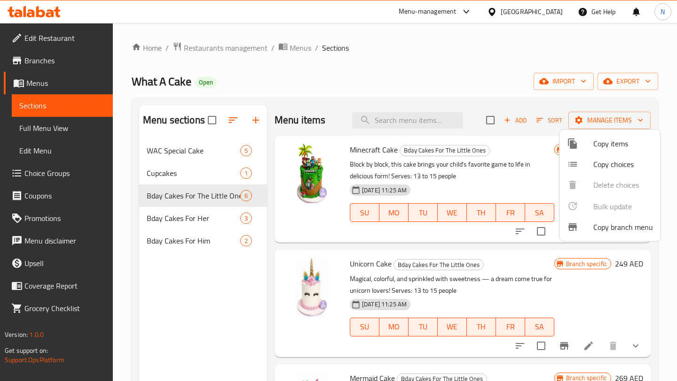
click at [624, 123] on div at bounding box center [338, 190] width 677 height 381
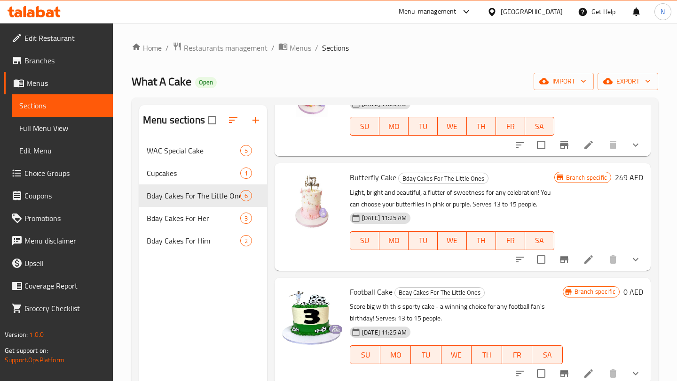
scroll to position [328, 0]
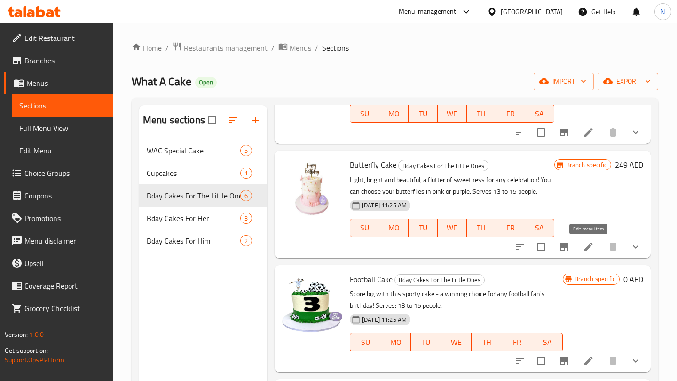
click at [589, 247] on icon at bounding box center [588, 247] width 8 height 8
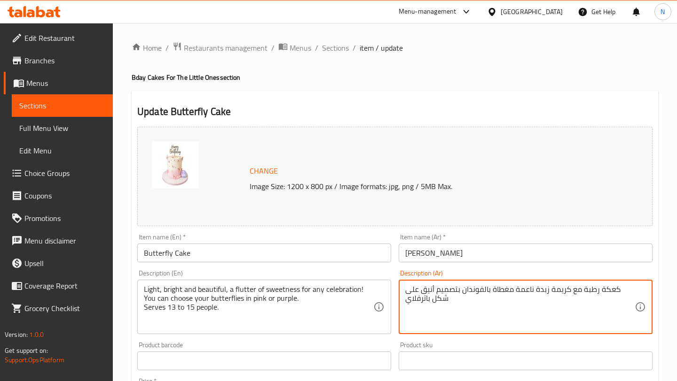
click at [473, 294] on textarea "كعكة رطبة مع كريمة زبدة ناعمة مغطاة بالفوندان بتصميم أنيق على شكل باترفلاي" at bounding box center [519, 307] width 229 height 45
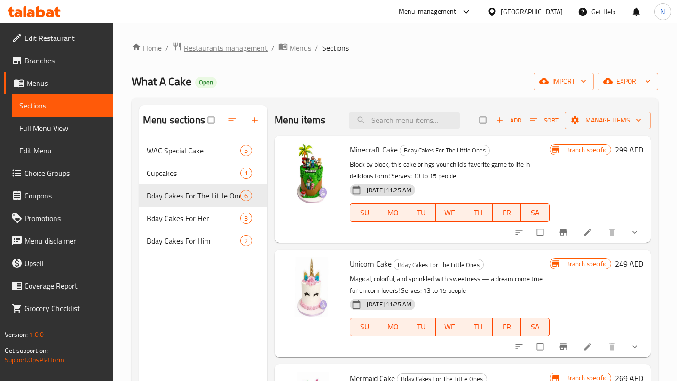
click at [252, 50] on span "Restaurants management" at bounding box center [226, 47] width 84 height 11
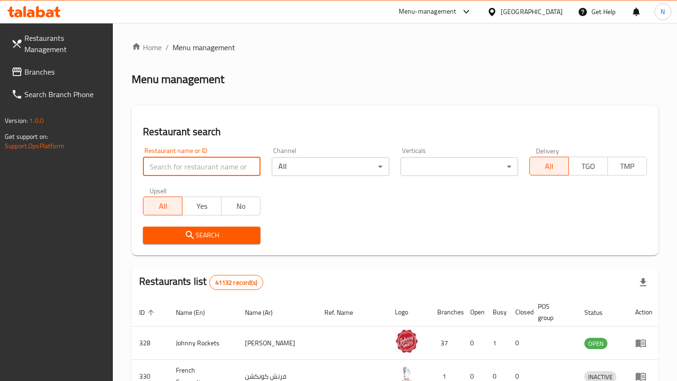
click at [229, 164] on input "search" at bounding box center [201, 166] width 117 height 19
paste input "TEAMS RESTAURANT"
type input "TEAMS RESTAURANT"
click button "Search" at bounding box center [201, 235] width 117 height 17
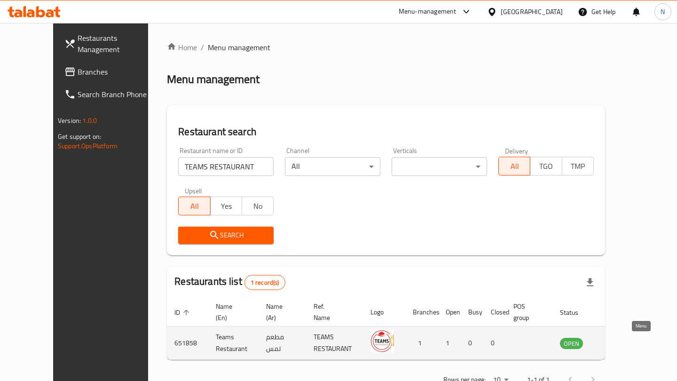
click at [620, 343] on icon "enhanced table" at bounding box center [614, 344] width 10 height 8
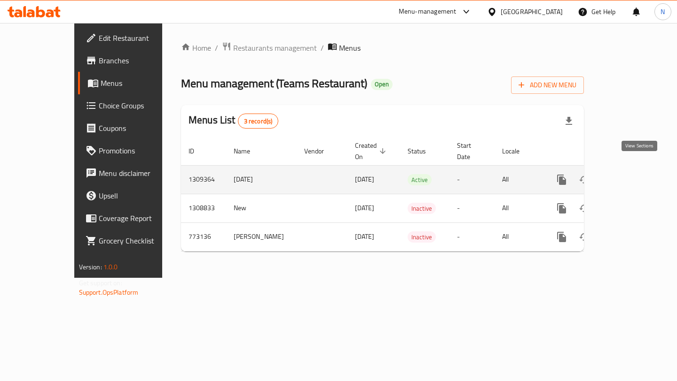
click at [637, 175] on link "enhanced table" at bounding box center [629, 180] width 23 height 23
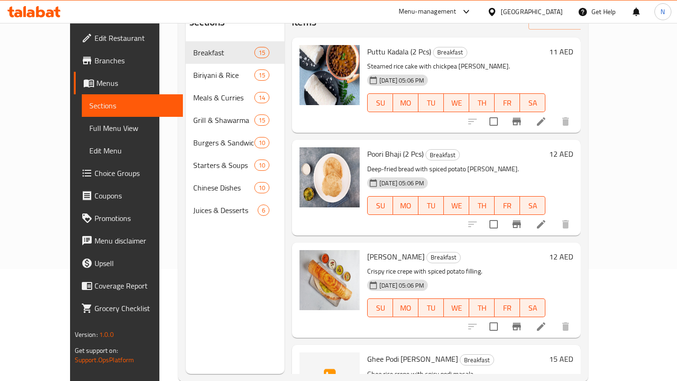
click at [96, 78] on span "Menus" at bounding box center [135, 83] width 79 height 11
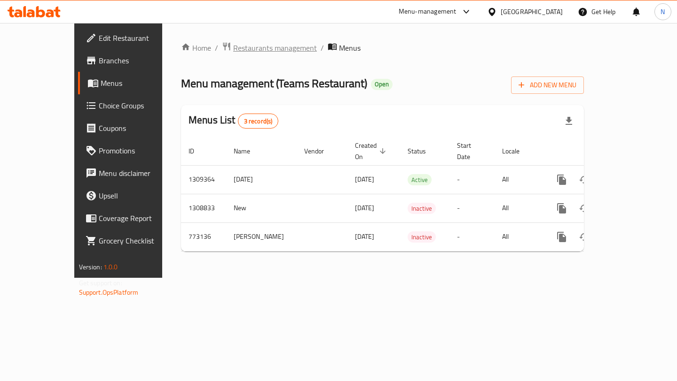
click at [233, 53] on span "Restaurants management" at bounding box center [275, 47] width 84 height 11
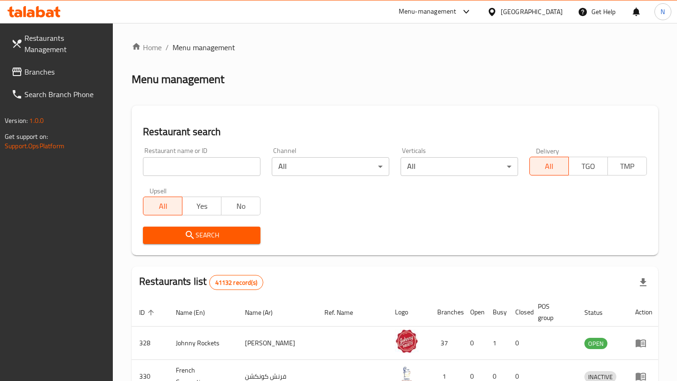
click at [210, 170] on input "search" at bounding box center [201, 166] width 117 height 19
type input "what a cake"
click at [204, 229] on button "Search" at bounding box center [201, 235] width 117 height 17
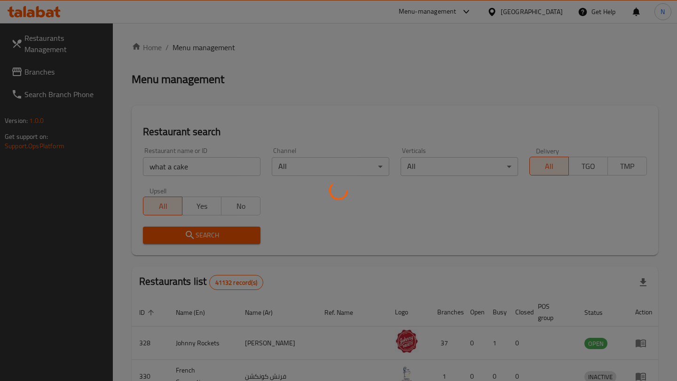
click at [599, 50] on div at bounding box center [338, 190] width 677 height 381
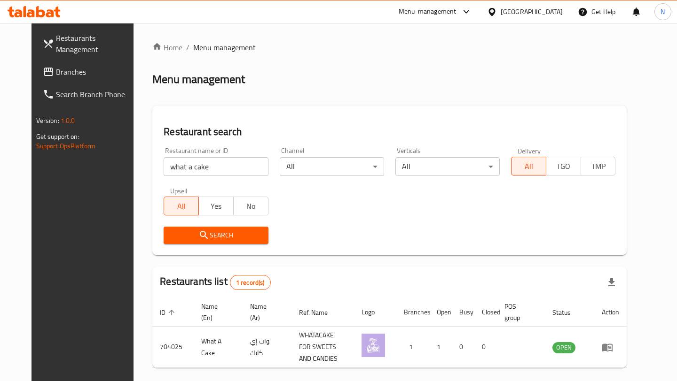
click at [347, 51] on ol "Home / Menu management" at bounding box center [389, 47] width 474 height 11
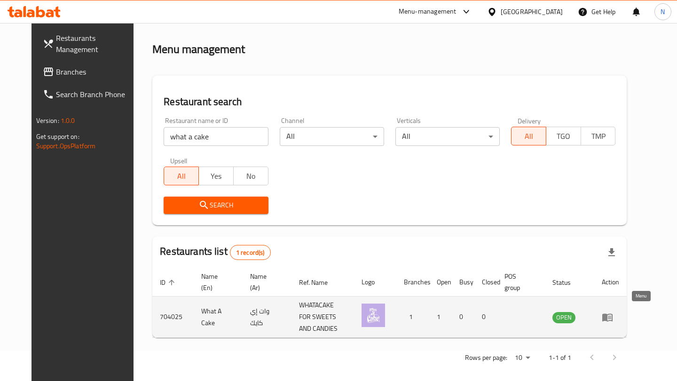
click at [613, 313] on icon "enhanced table" at bounding box center [606, 317] width 11 height 11
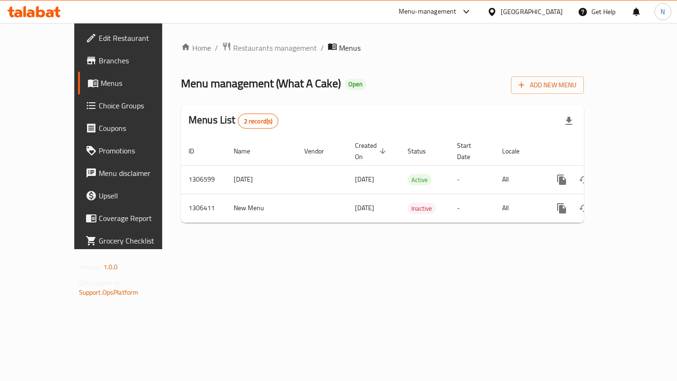
click at [563, 28] on div "Home / Restaurants management / Menus Menu management ( What A Cake ) Open Add …" at bounding box center [382, 136] width 440 height 226
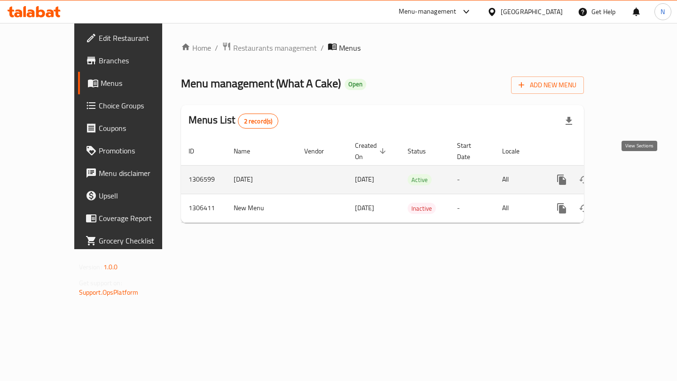
click at [633, 176] on icon "enhanced table" at bounding box center [629, 180] width 8 height 8
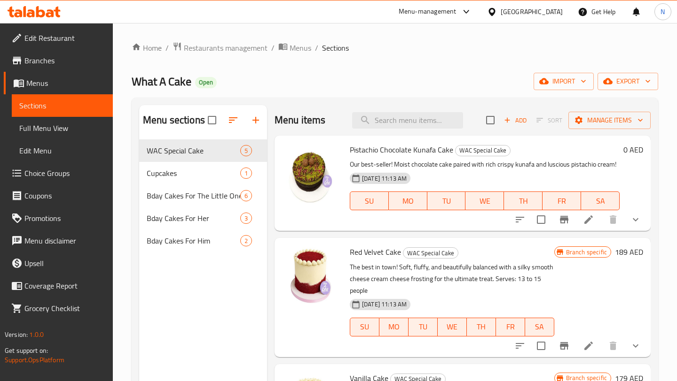
click at [562, 31] on div "Home / Restaurants management / Menus / Sections What A Cake Open import export…" at bounding box center [395, 268] width 564 height 490
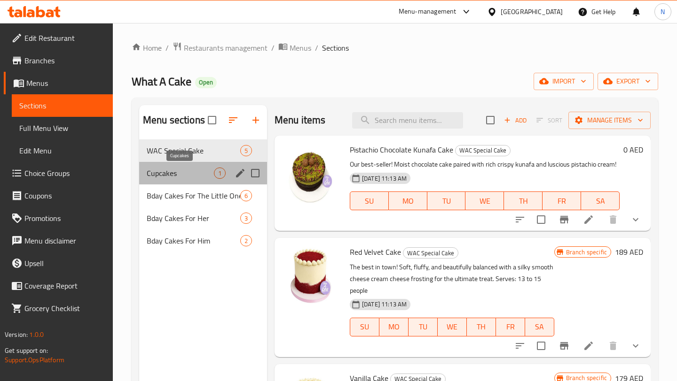
click at [185, 173] on span "Cupcakes" at bounding box center [180, 173] width 67 height 11
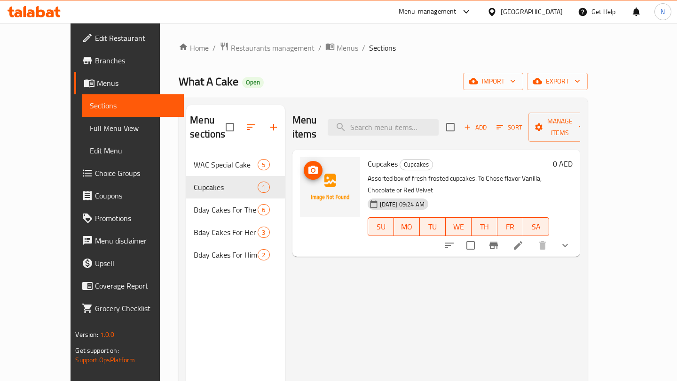
click at [310, 169] on img at bounding box center [330, 187] width 60 height 60
click at [311, 169] on circle "upload picture" at bounding box center [312, 170] width 3 height 3
click at [322, 164] on img at bounding box center [330, 187] width 60 height 60
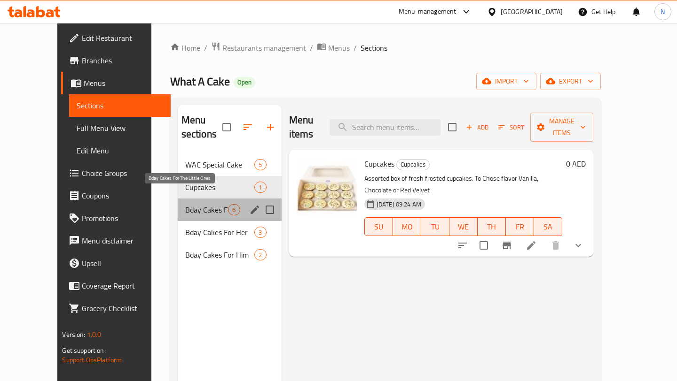
click at [195, 204] on span "Bday Cakes For The Little Ones" at bounding box center [206, 209] width 43 height 11
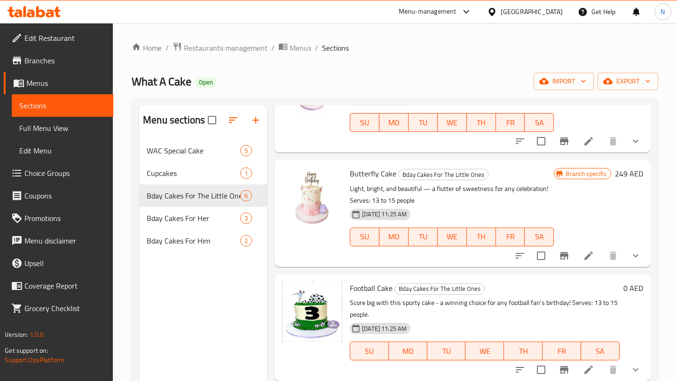
scroll to position [328, 0]
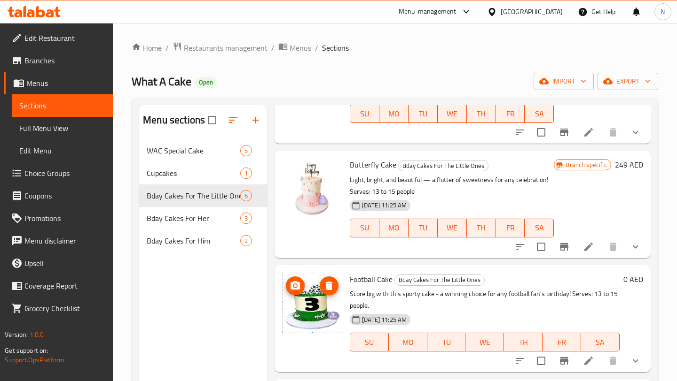
click at [314, 303] on img at bounding box center [312, 303] width 60 height 60
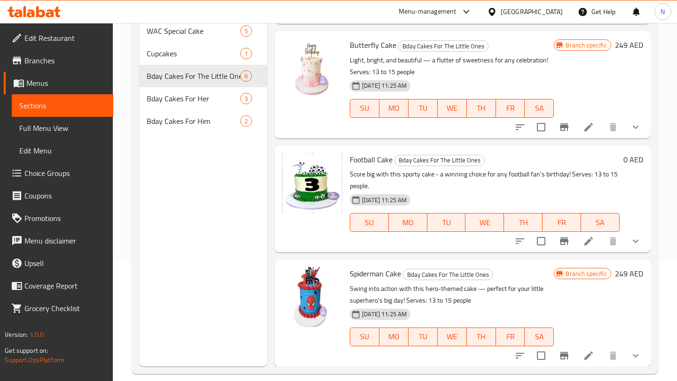
scroll to position [131, 0]
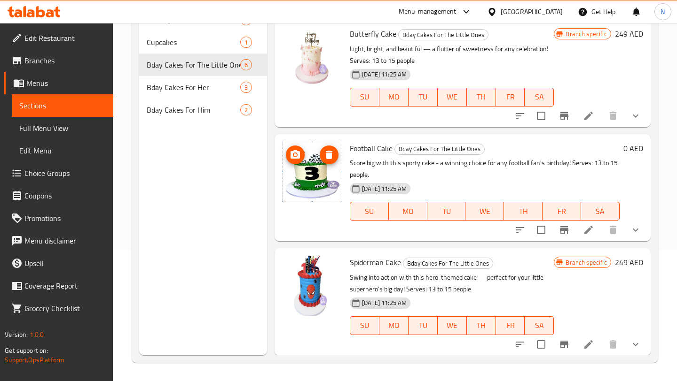
click at [321, 171] on img at bounding box center [312, 172] width 60 height 60
click at [298, 157] on icon "upload picture" at bounding box center [294, 154] width 9 height 8
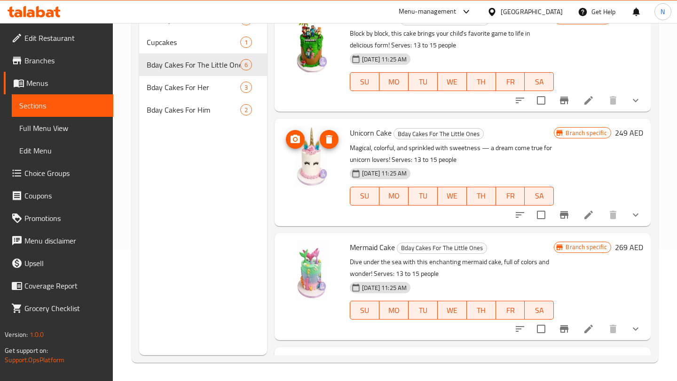
scroll to position [0, 0]
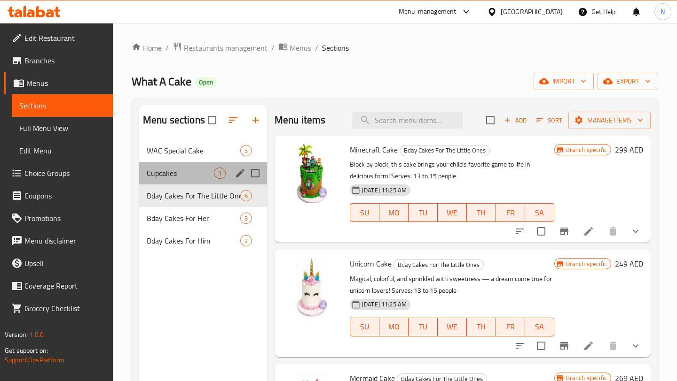
click at [205, 179] on div "Cupcakes 1" at bounding box center [203, 173] width 128 height 23
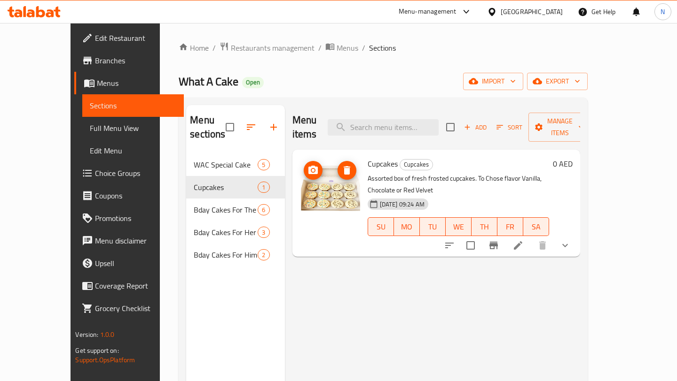
click at [311, 184] on img at bounding box center [330, 187] width 60 height 60
click at [308, 166] on icon "upload picture" at bounding box center [312, 170] width 9 height 8
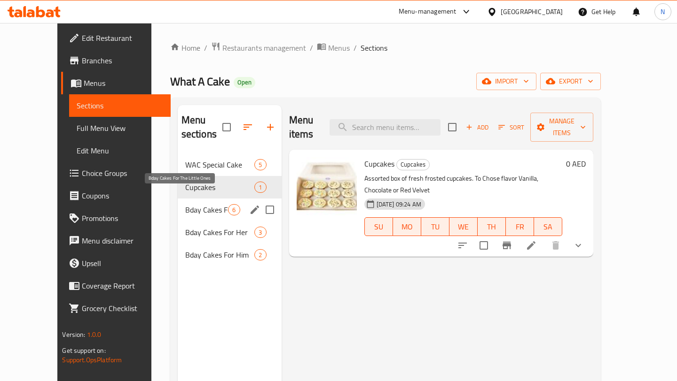
click at [194, 204] on span "Bday Cakes For The Little Ones" at bounding box center [206, 209] width 43 height 11
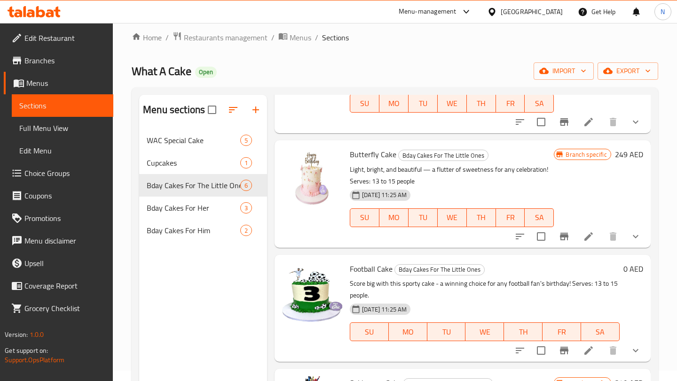
scroll to position [14, 0]
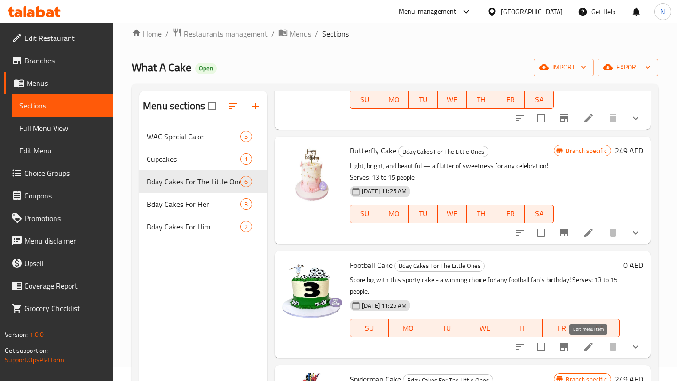
click at [587, 348] on icon at bounding box center [588, 347] width 8 height 8
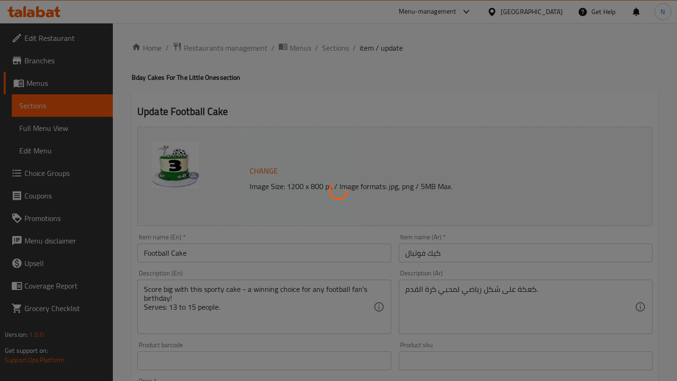
type input "اضافة شمعة"
type input "0"
type input "1"
type input "0"
type input "1"
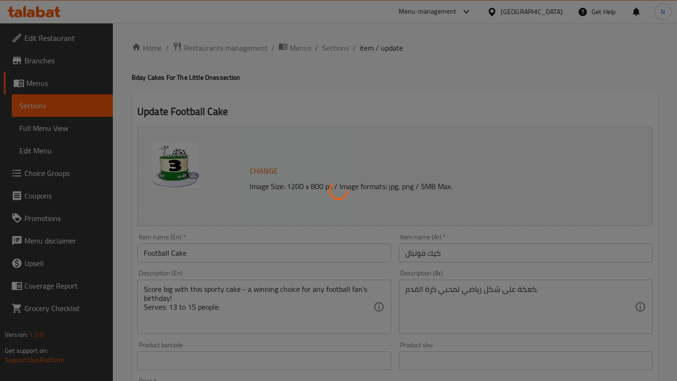
type input "اضافات الكيك"
type input "0"
type input "1"
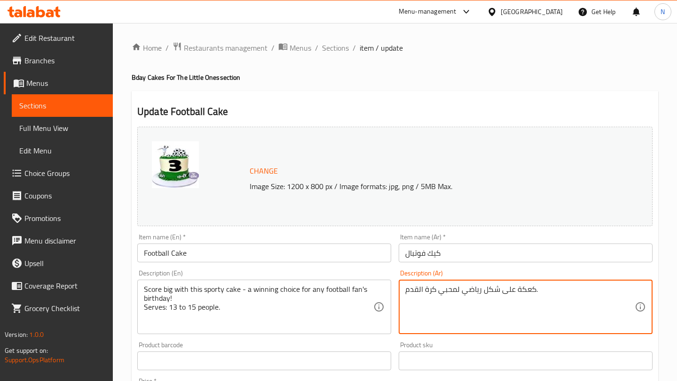
click at [511, 289] on textarea "كعكة على شكل رياضي لمحبي كرة القدم." at bounding box center [519, 307] width 229 height 45
click at [431, 288] on textarea "كعكة على شكل رياضي لمحبي كرة القدم." at bounding box center [519, 307] width 229 height 45
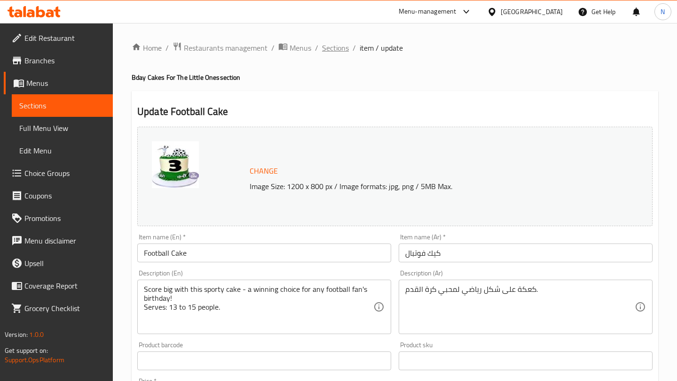
click at [337, 47] on span "Sections" at bounding box center [335, 47] width 27 height 11
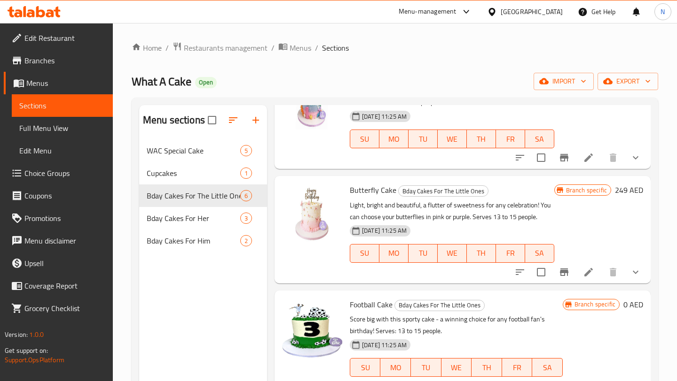
scroll to position [328, 0]
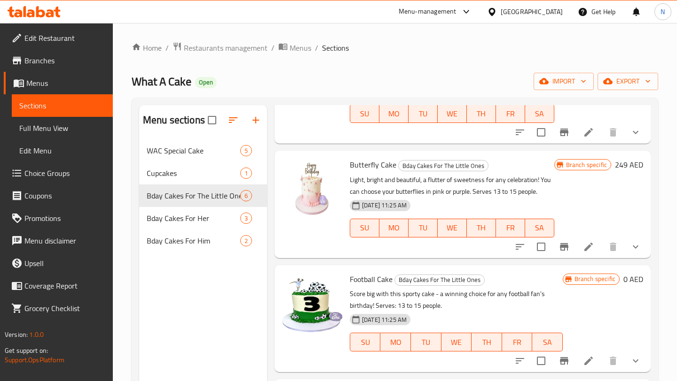
click at [590, 362] on icon at bounding box center [588, 361] width 11 height 11
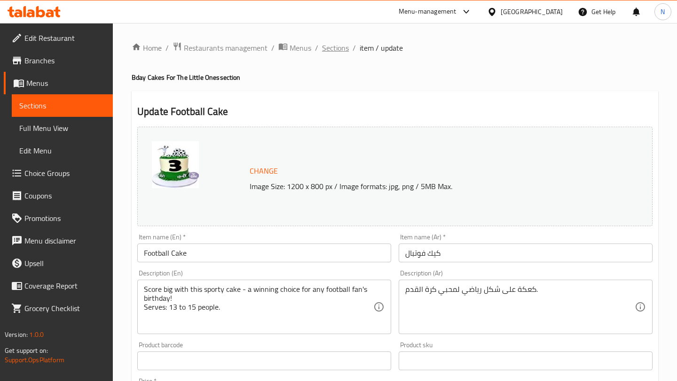
click at [329, 49] on span "Sections" at bounding box center [335, 47] width 27 height 11
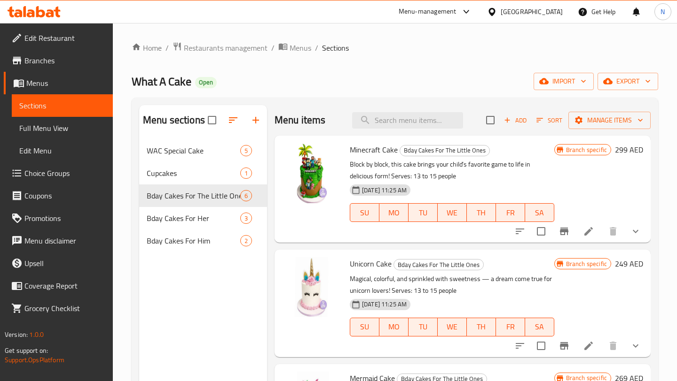
click at [394, 51] on ol "Home / Restaurants management / Menus / Sections" at bounding box center [395, 48] width 526 height 12
click at [446, 1] on div "Menu-management" at bounding box center [435, 11] width 88 height 23
click at [450, 14] on div "Menu-management" at bounding box center [427, 11] width 58 height 11
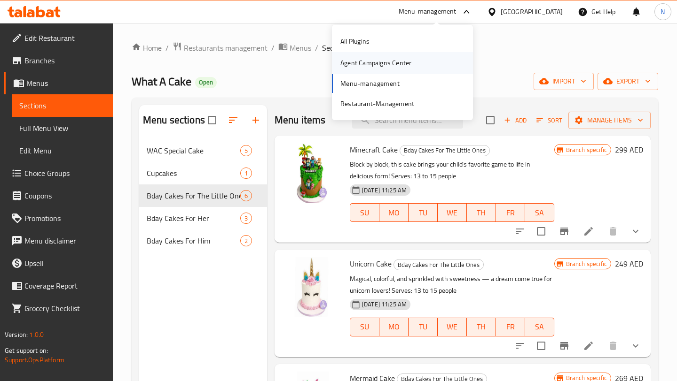
click at [409, 60] on div "Agent Campaigns Center" at bounding box center [375, 63] width 71 height 10
